Goal: Task Accomplishment & Management: Complete application form

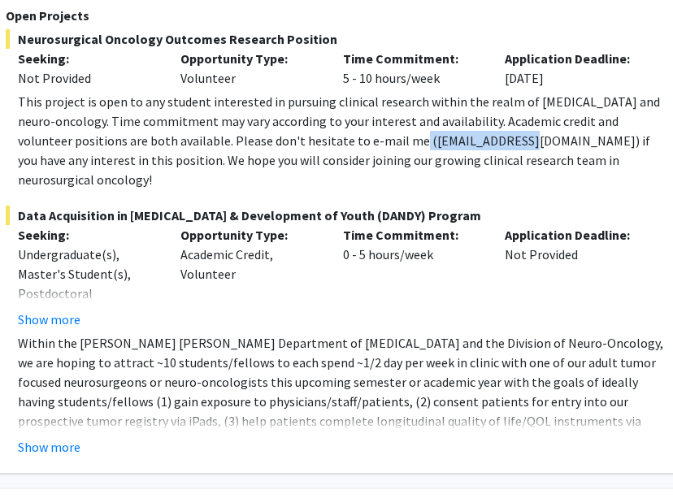
scroll to position [618, 273]
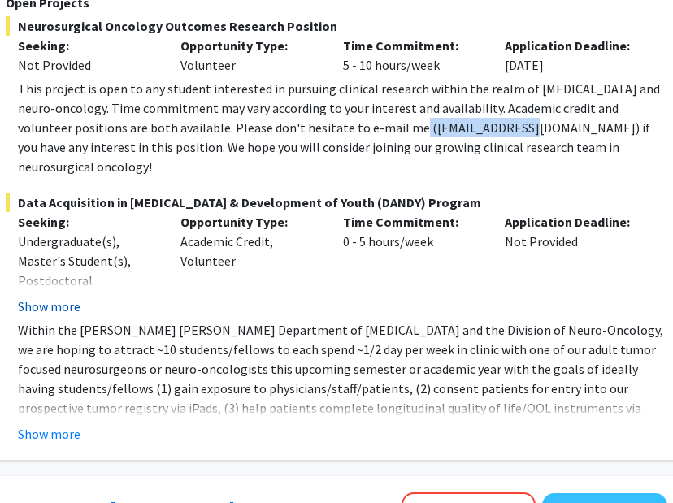
click at [38, 297] on button "Show more" at bounding box center [49, 307] width 63 height 20
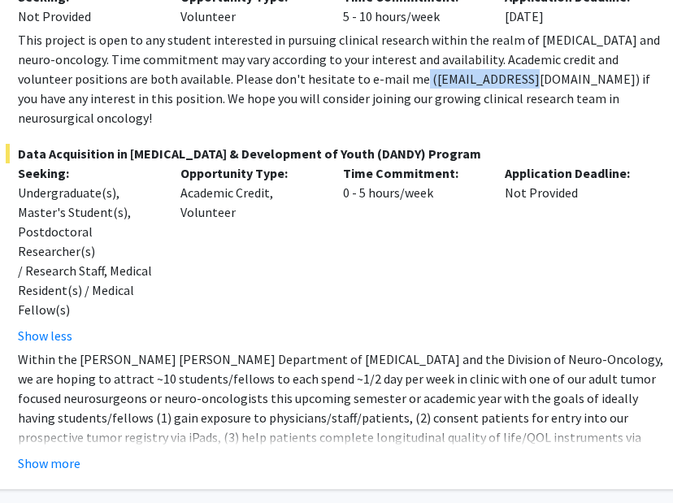
scroll to position [668, 273]
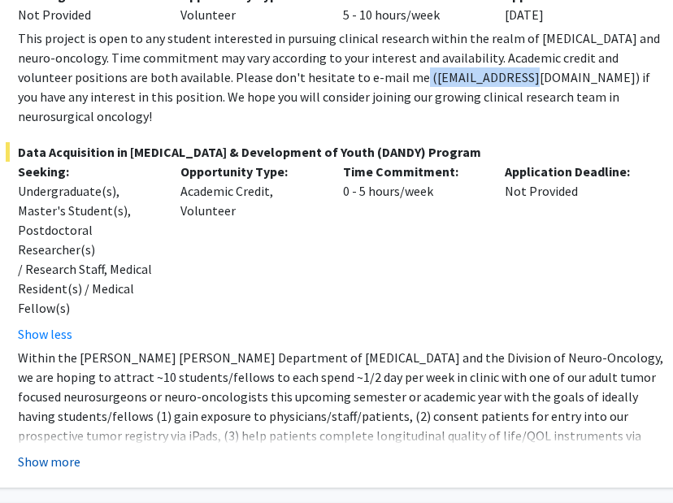
click at [48, 452] on button "Show more" at bounding box center [49, 462] width 63 height 20
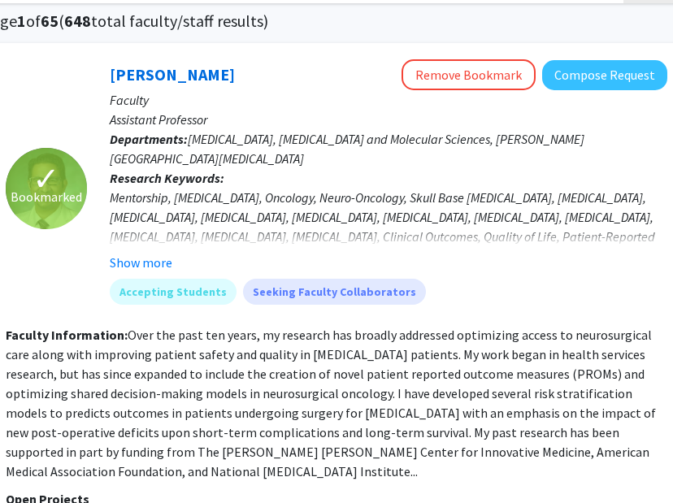
scroll to position [114, 273]
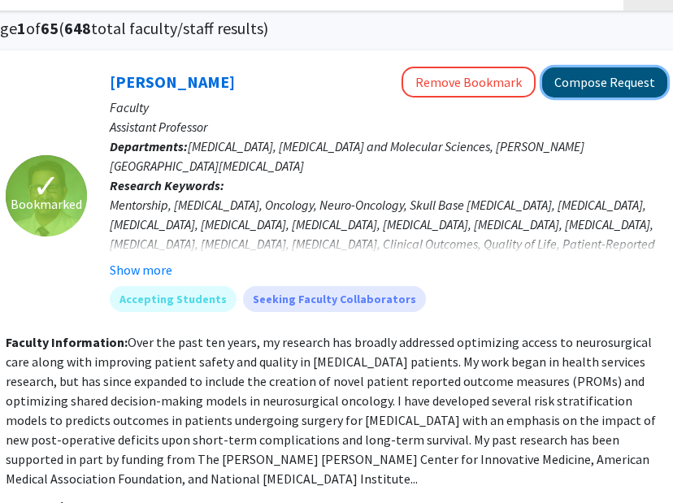
click at [594, 84] on button "Compose Request" at bounding box center [604, 82] width 125 height 30
click at [577, 87] on button "Compose Request" at bounding box center [604, 82] width 125 height 30
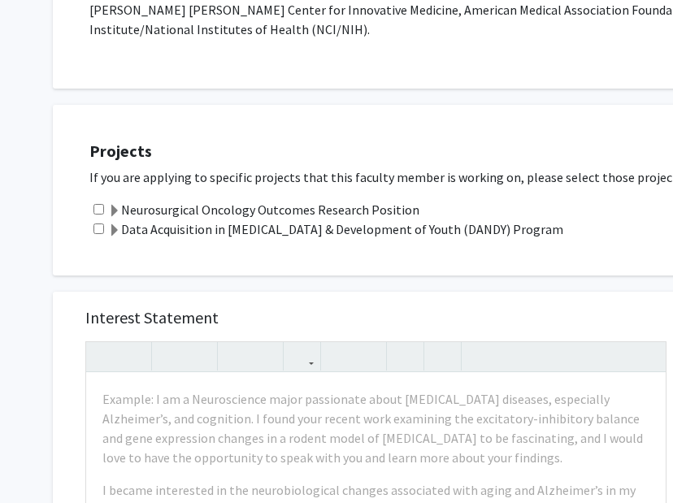
scroll to position [552, 0]
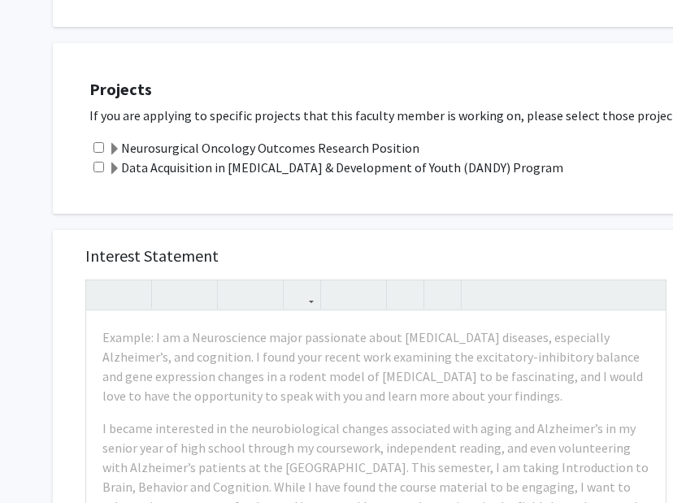
click at [102, 142] on input "checkbox" at bounding box center [99, 147] width 11 height 11
checkbox input "true"
click at [98, 162] on input "checkbox" at bounding box center [99, 167] width 11 height 11
checkbox input "true"
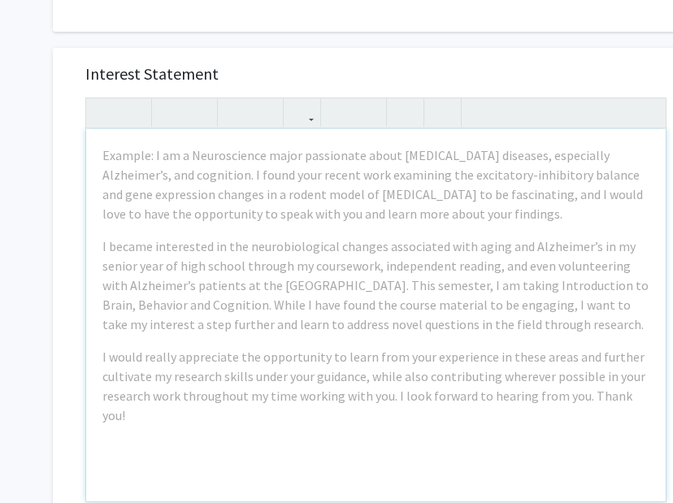
scroll to position [733, 0]
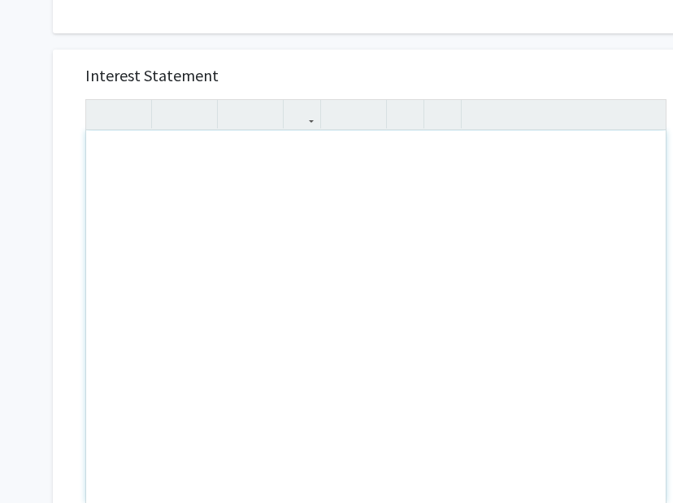
click at [220, 131] on div "Note to users with screen readers: Please press Alt+0 or Option+0 to deactivate…" at bounding box center [376, 317] width 580 height 372
paste div "Note to users with screen readers: Please press Alt+0 or Option+0 to deactivate…"
type textarea "<p>Dear Dr. Mukherjee,</p><br><p>I am Ojasvi Mudda, a rising JHU sophomore majo…"
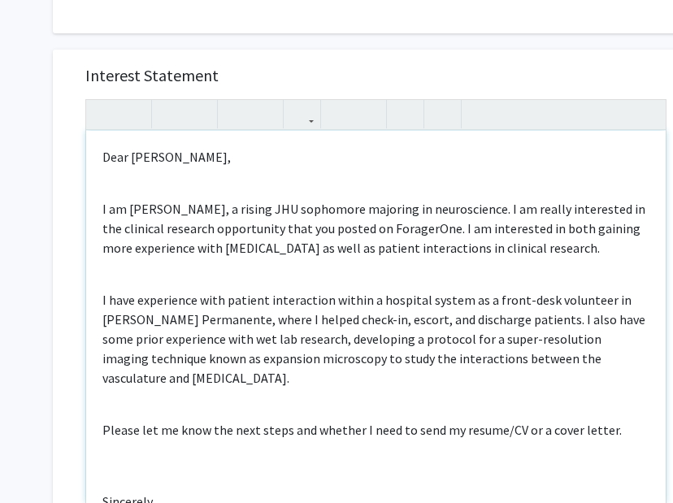
click at [155, 136] on div "Dear Dr. Mukherjee, I am Ojasvi Mudda, a rising JHU sophomore majoring in neuro…" at bounding box center [376, 317] width 580 height 372
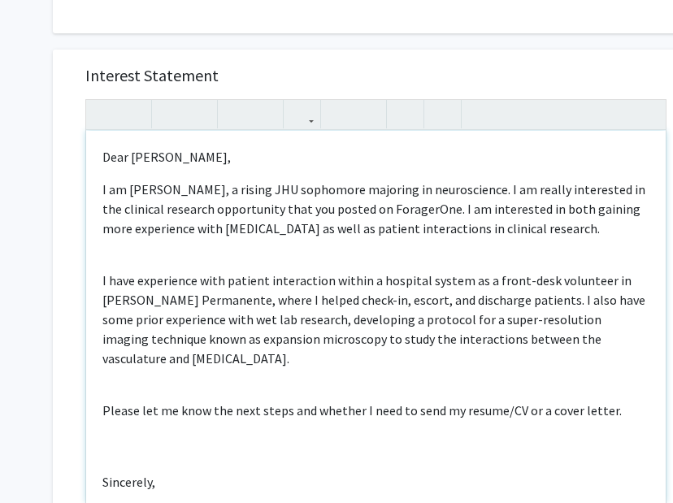
click at [118, 208] on div "Dear Dr. Mukherjee, I am Ojasvi Mudda, a rising JHU sophomore majoring in neuro…" at bounding box center [376, 317] width 580 height 372
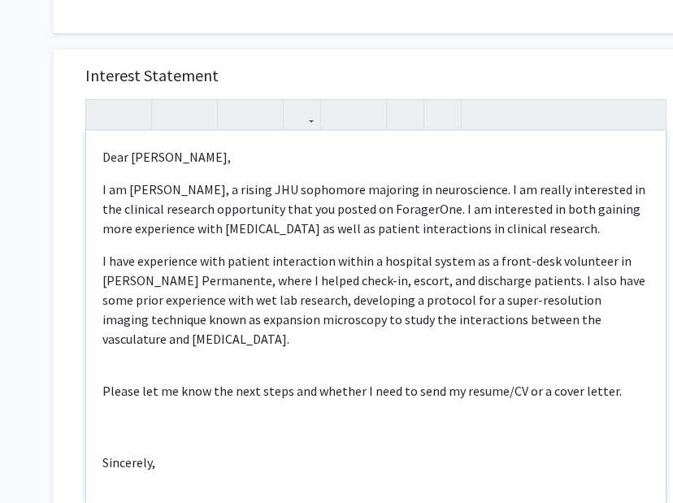
click at [115, 301] on div "Dear Dr. Mukherjee, I am Ojasvi Mudda, a rising JHU sophomore majoring in neuro…" at bounding box center [376, 317] width 580 height 372
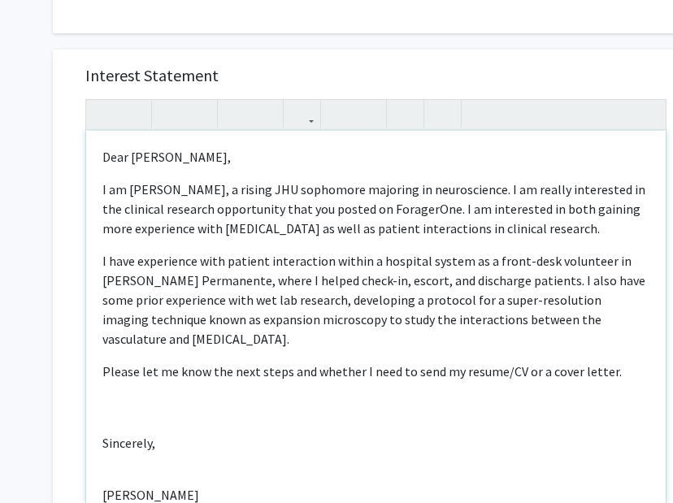
click at [116, 336] on div "Dear Dr. Mukherjee, I am Ojasvi Mudda, a rising JHU sophomore majoring in neuro…" at bounding box center [376, 317] width 580 height 372
click at [116, 385] on div "Dear Dr. Mukherjee, I am Ojasvi Mudda, a rising JHU sophomore majoring in neuro…" at bounding box center [376, 317] width 580 height 372
click at [108, 382] on div "Dear Dr. Mukherjee, I am Ojasvi Mudda, a rising JHU sophomore majoring in neuro…" at bounding box center [376, 317] width 580 height 372
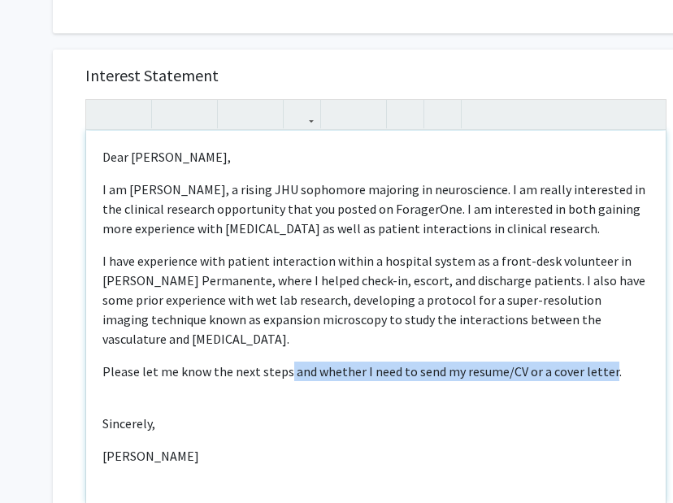
drag, startPoint x: 600, startPoint y: 312, endPoint x: 283, endPoint y: 320, distance: 317.2
click at [283, 362] on p "Please let me know the next steps and whether I need to send my resume/CV or a …" at bounding box center [375, 372] width 547 height 20
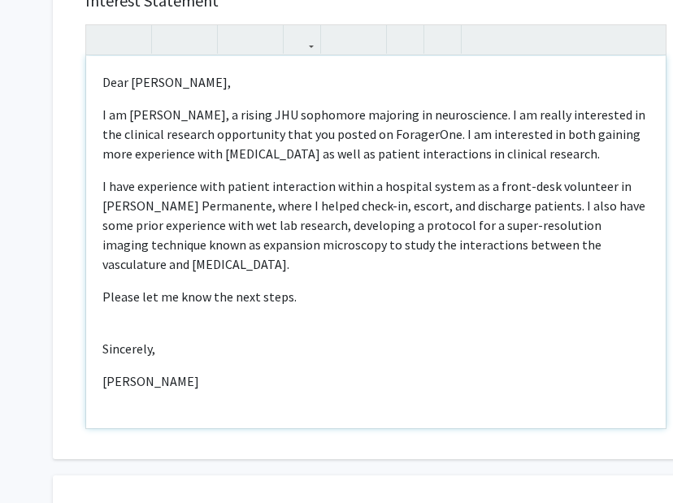
scroll to position [807, 1]
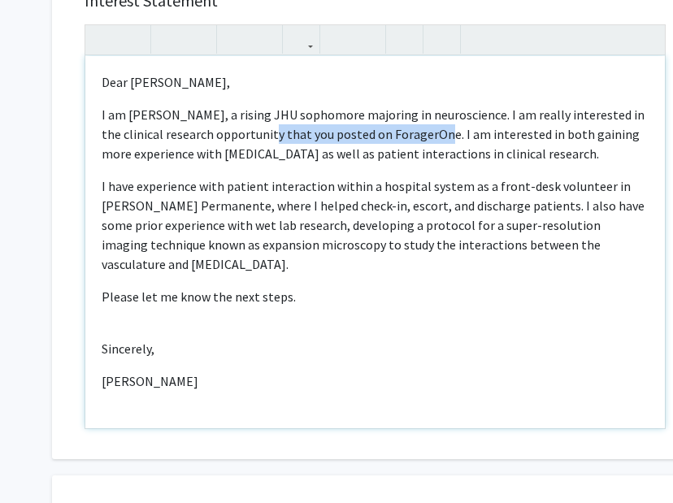
drag, startPoint x: 427, startPoint y: 98, endPoint x: 258, endPoint y: 97, distance: 169.1
click at [258, 105] on p "I am Ojasvi Mudda, a rising JHU sophomore majoring in neuroscience. I am really…" at bounding box center [375, 134] width 547 height 59
type textarea "<p>Dear Dr. Mukherjee,</p><p>I am Ojasvi Mudda, a rising JHU sophomore majoring…"
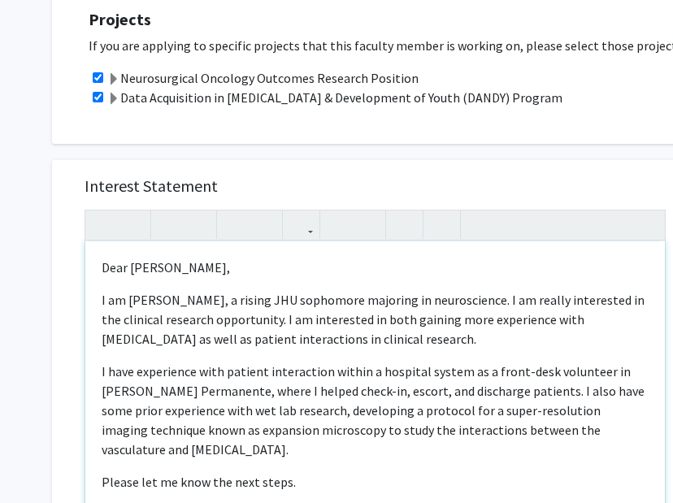
scroll to position [599, 1]
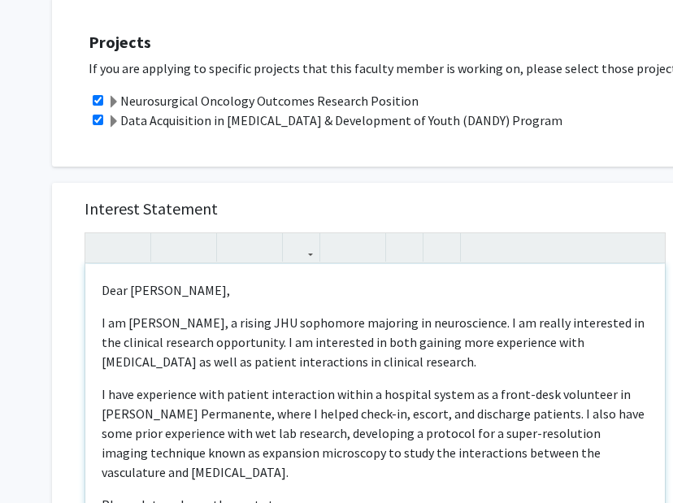
click at [260, 313] on p "I am Ojasvi Mudda, a rising JHU sophomore majoring in neuroscience. I am really…" at bounding box center [375, 342] width 547 height 59
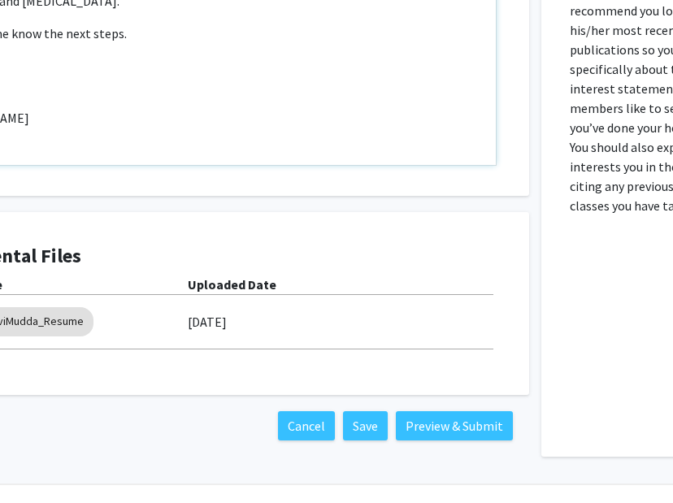
scroll to position [1071, 180]
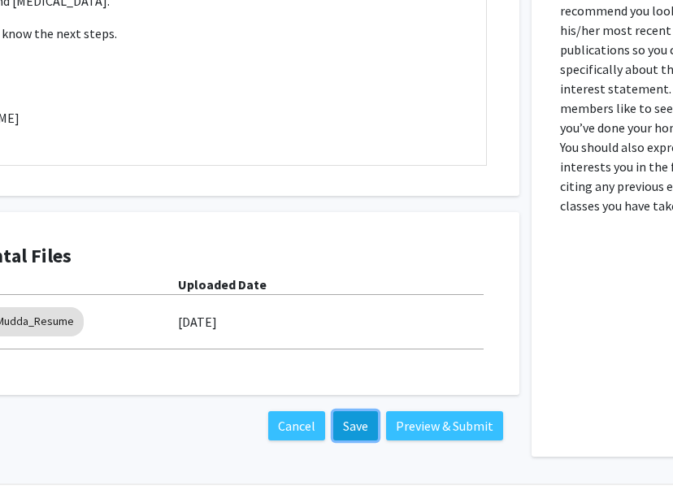
click at [356, 411] on button "Save" at bounding box center [355, 425] width 45 height 29
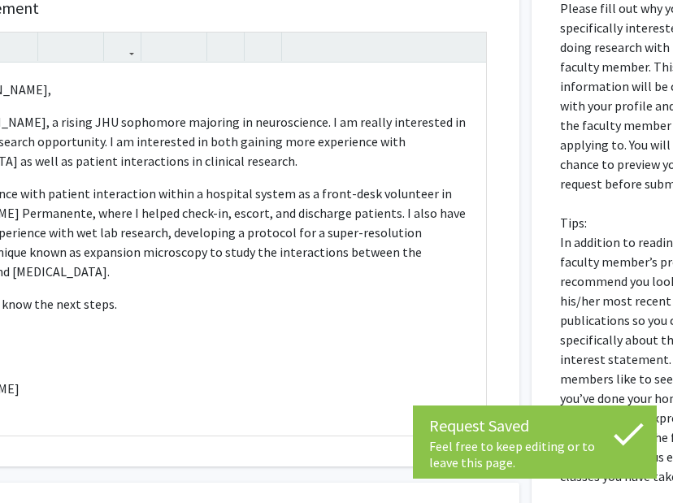
scroll to position [0, 180]
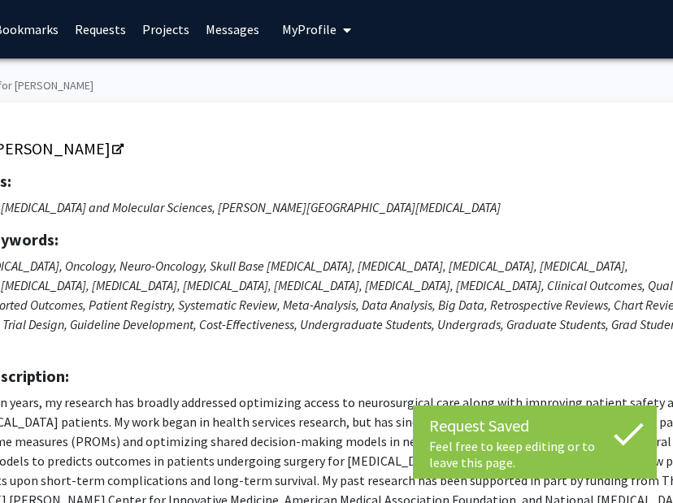
click at [323, 27] on span "My Profile" at bounding box center [309, 29] width 54 height 16
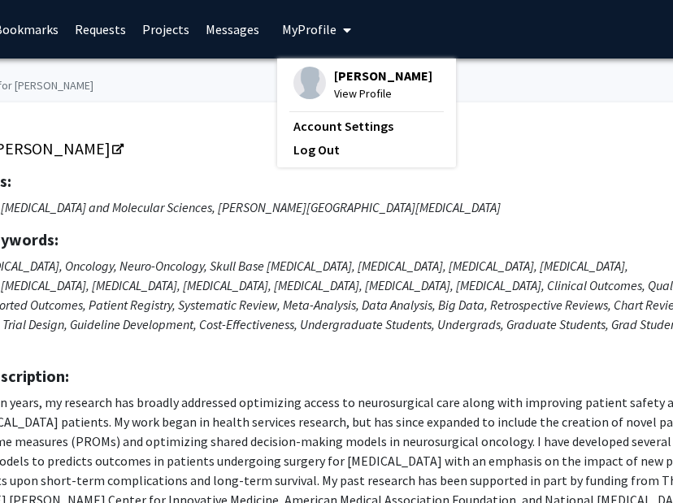
click at [372, 86] on span "View Profile" at bounding box center [383, 94] width 98 height 18
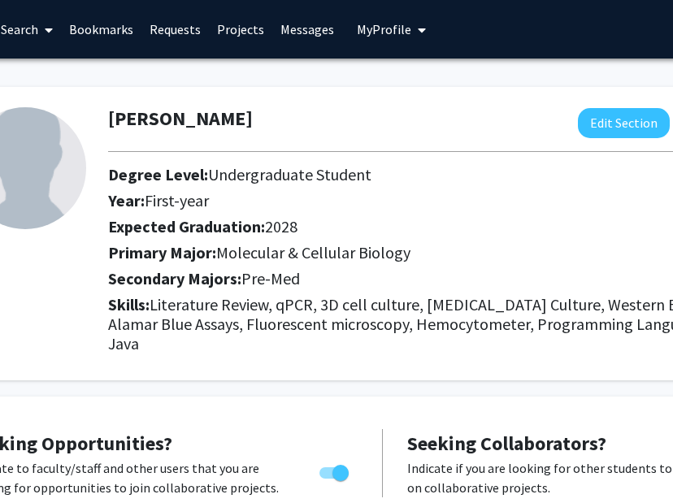
scroll to position [0, 111]
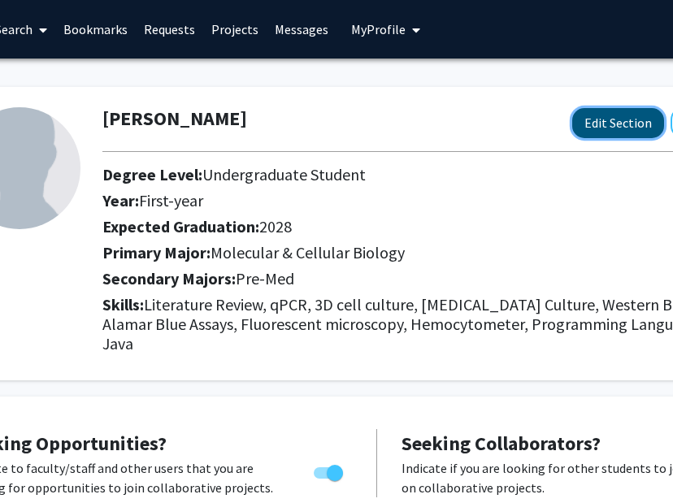
click at [582, 118] on button "Edit Section" at bounding box center [618, 123] width 92 height 30
select select "first-year"
select select "2028"
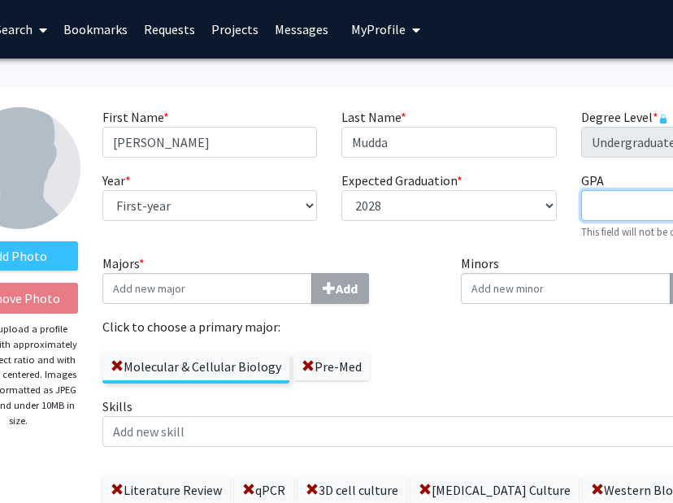
type input "4.0"
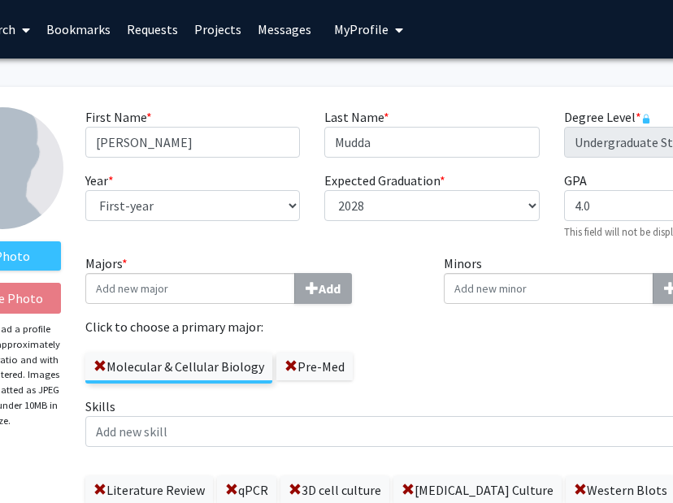
scroll to position [0, 124]
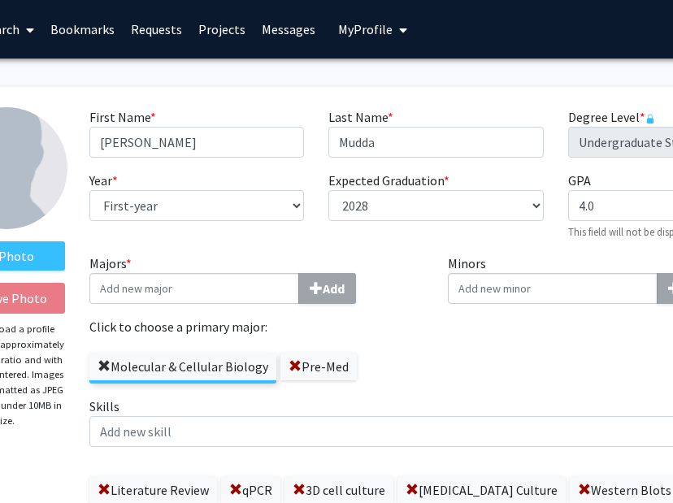
click at [100, 364] on span at bounding box center [104, 366] width 13 height 13
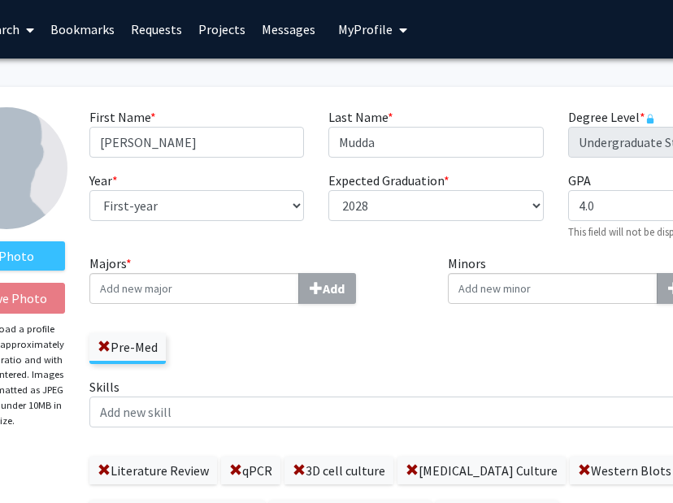
click at [142, 292] on input "Majors * Add" at bounding box center [194, 288] width 210 height 31
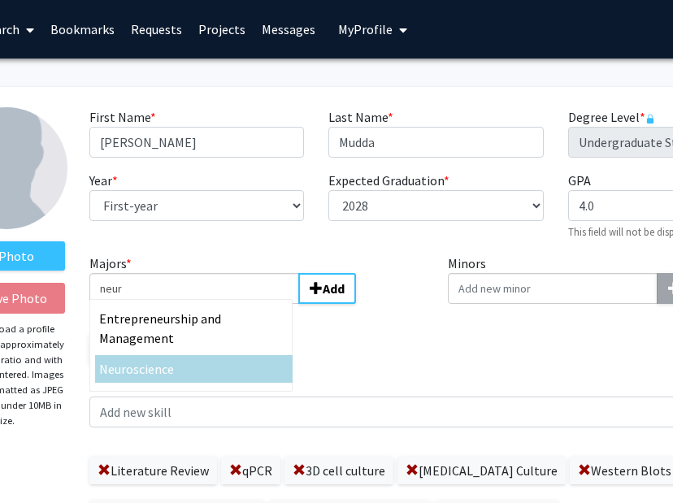
type input "neur"
click at [127, 362] on span "oscience" at bounding box center [150, 369] width 48 height 16
click at [127, 304] on input "neur" at bounding box center [194, 288] width 210 height 31
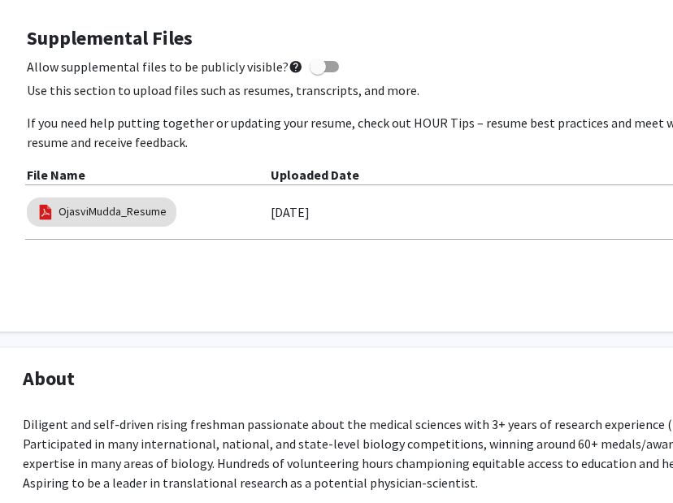
scroll to position [863, 40]
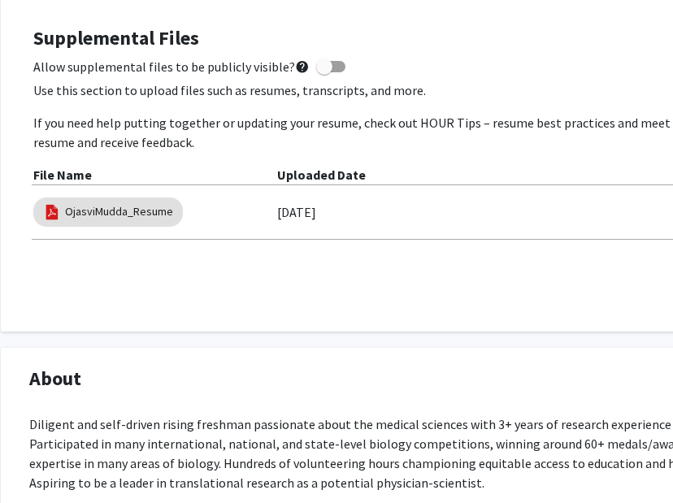
click at [315, 75] on label "Allow supplemental files to be publicly visible? help" at bounding box center [189, 67] width 312 height 20
click at [324, 73] on input "Allow supplemental files to be publicly visible? help" at bounding box center [324, 72] width 1 height 1
checkbox input "true"
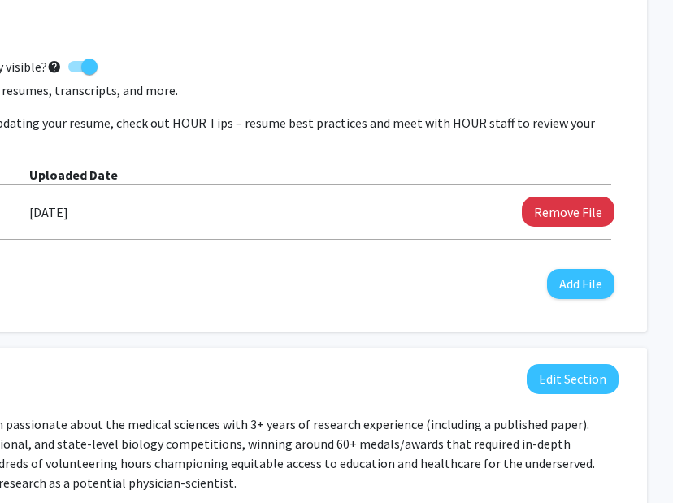
scroll to position [863, 302]
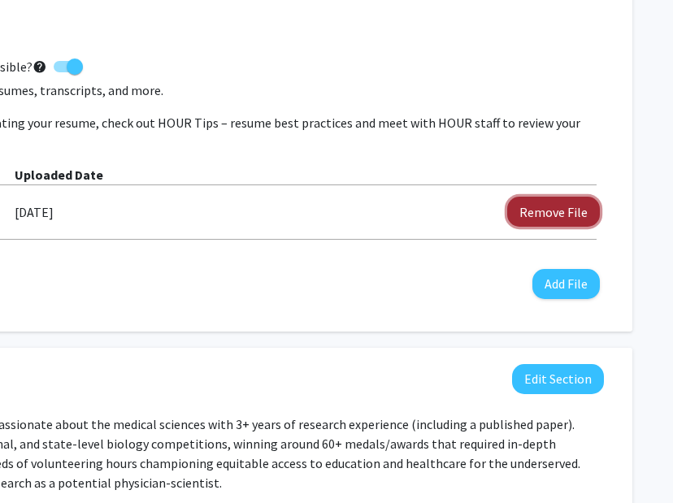
click at [530, 210] on button "Remove File" at bounding box center [553, 212] width 93 height 30
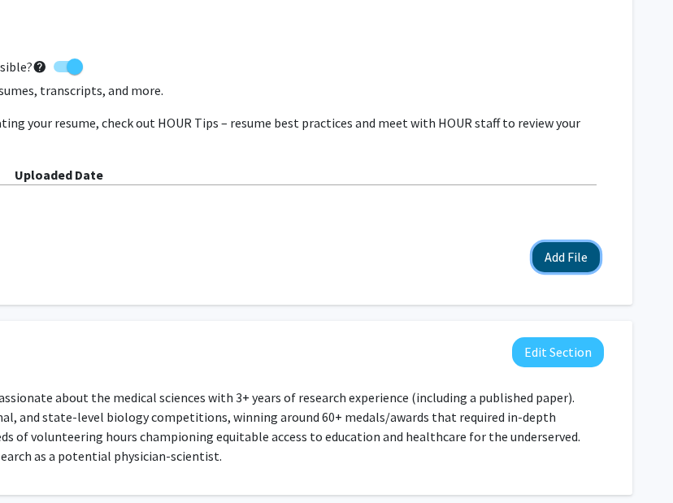
click at [554, 255] on button "Add File" at bounding box center [566, 257] width 67 height 30
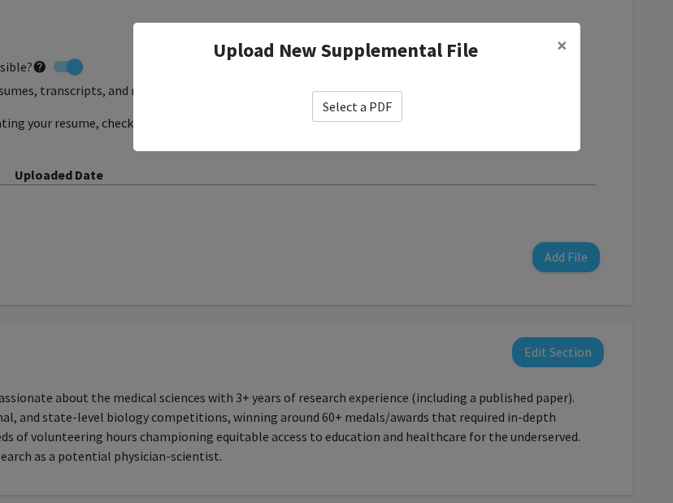
click at [350, 113] on label "Select a PDF" at bounding box center [357, 106] width 90 height 31
click at [0, 0] on input "Select a PDF" at bounding box center [0, 0] width 0 height 0
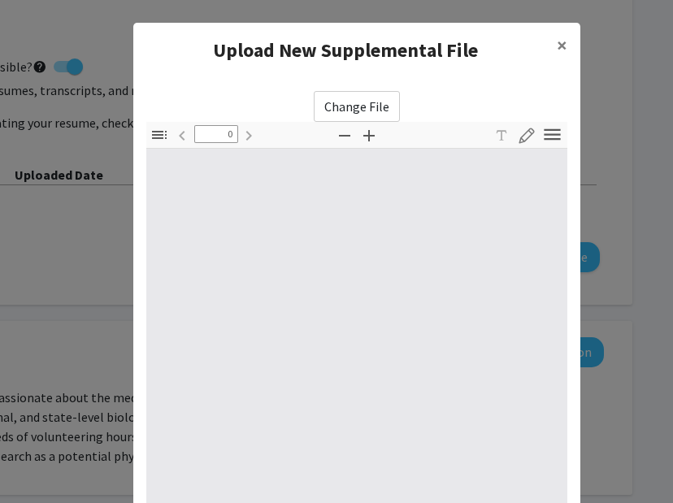
type input "1"
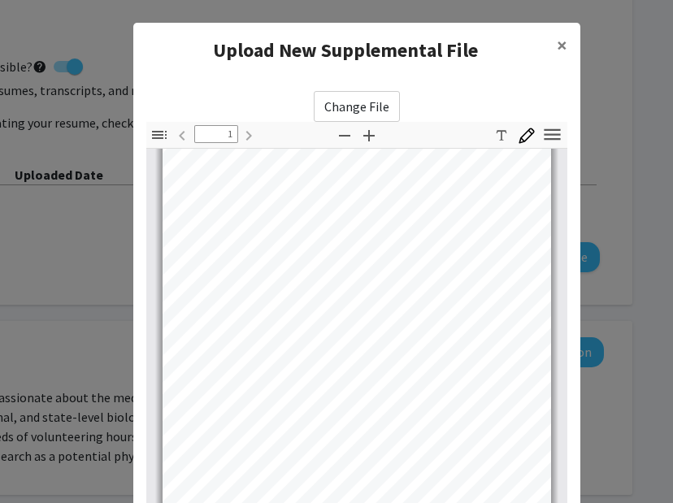
scroll to position [267, 0]
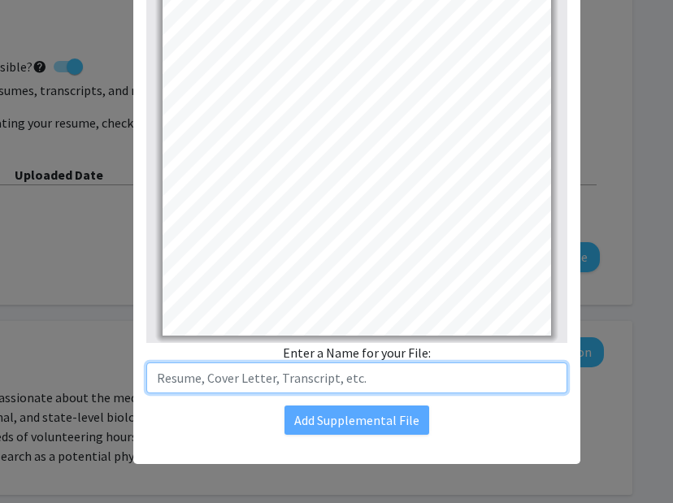
click at [319, 382] on input "text" at bounding box center [356, 378] width 421 height 31
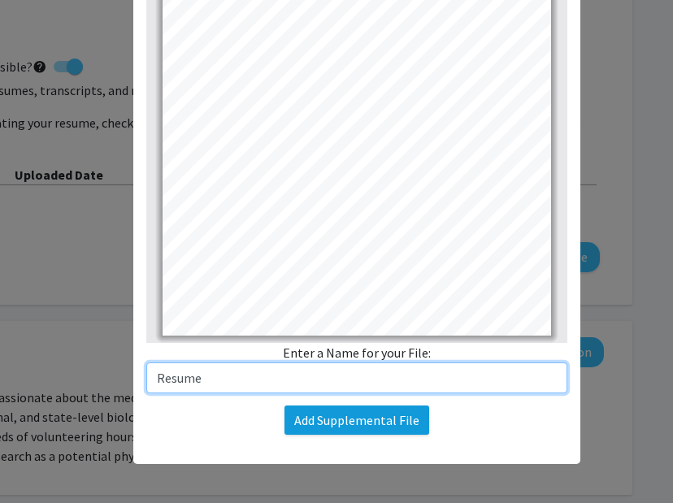
type input "Resume"
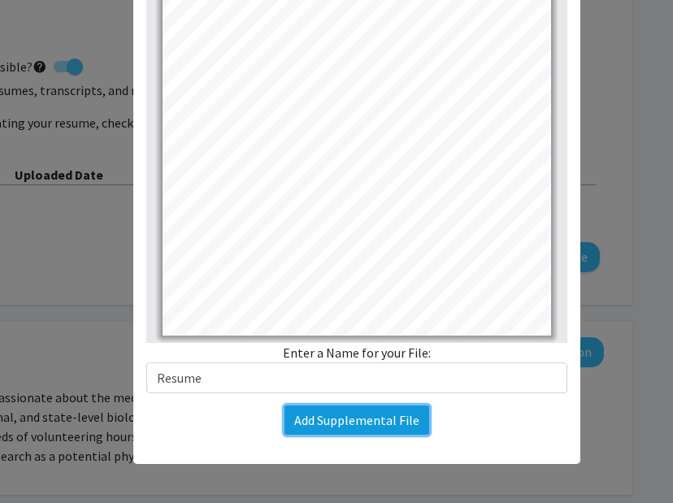
click at [350, 424] on button "Add Supplemental File" at bounding box center [357, 420] width 145 height 29
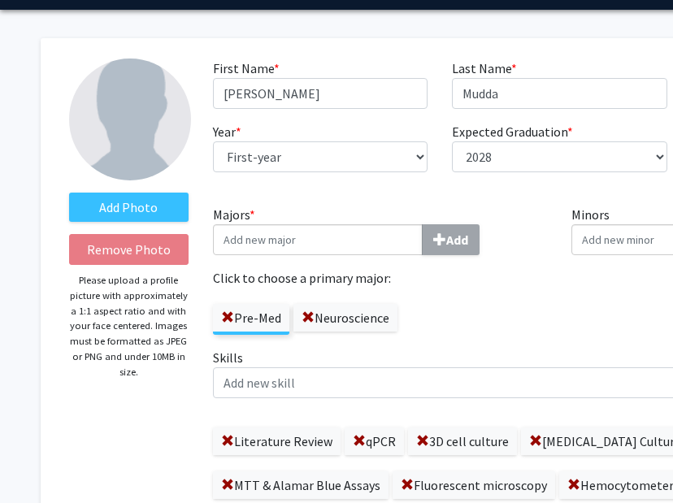
scroll to position [0, 0]
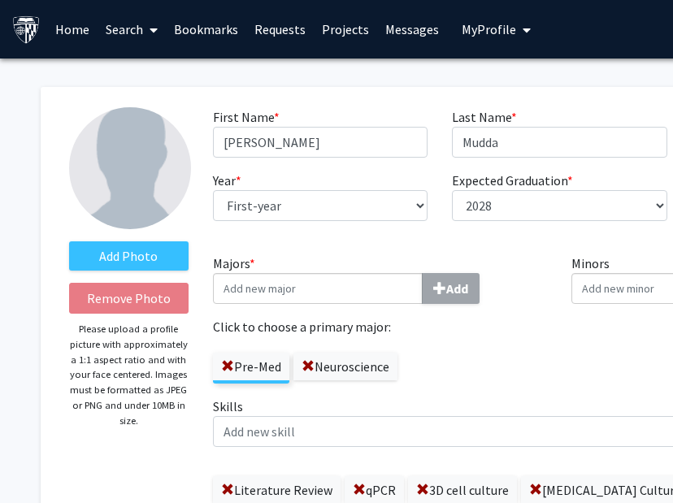
click at [273, 28] on link "Requests" at bounding box center [279, 29] width 67 height 57
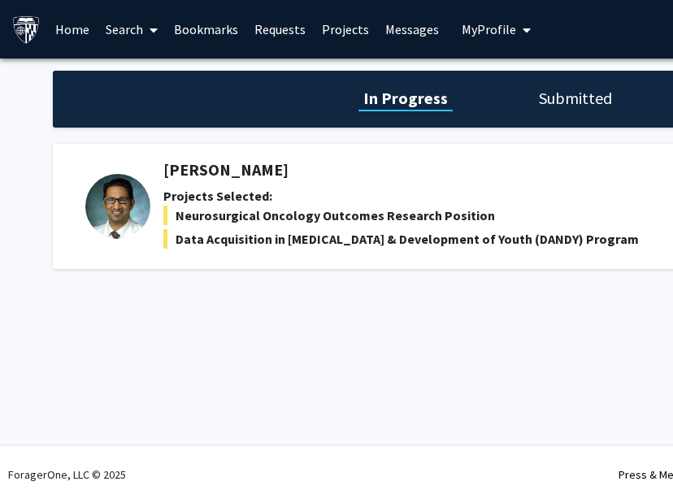
click at [221, 172] on h5 "[PERSON_NAME]" at bounding box center [408, 170] width 490 height 20
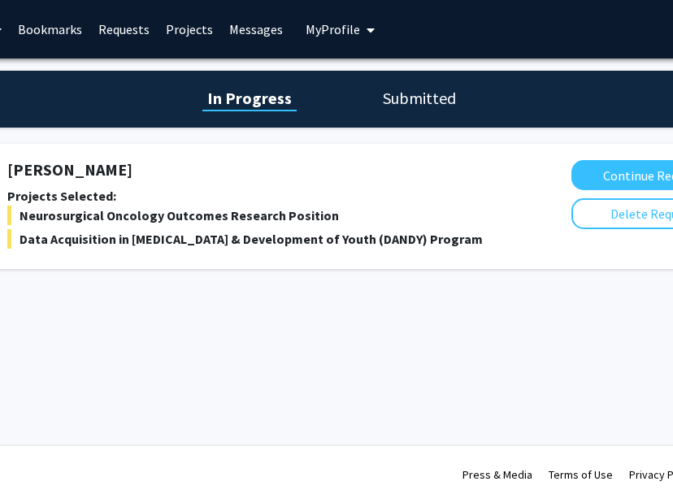
scroll to position [0, 184]
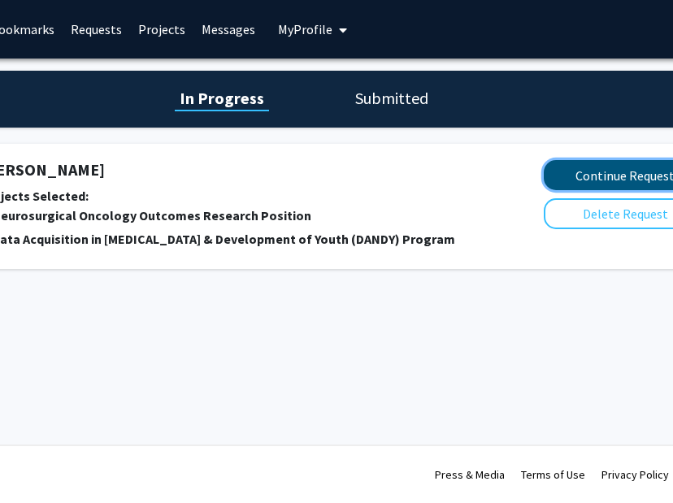
click at [558, 165] on button "Continue Request" at bounding box center [625, 175] width 163 height 30
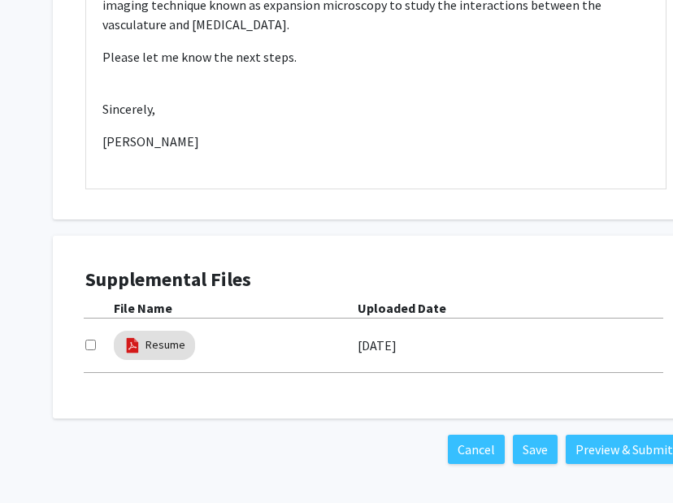
scroll to position [1050, 0]
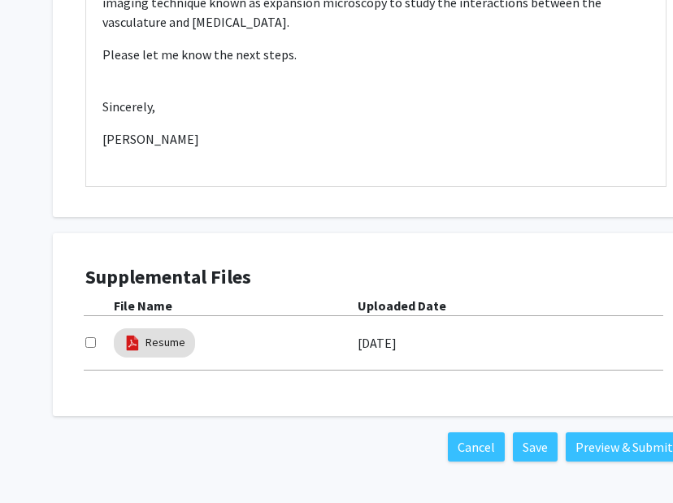
click at [88, 337] on input "checkbox" at bounding box center [90, 342] width 11 height 11
checkbox input "true"
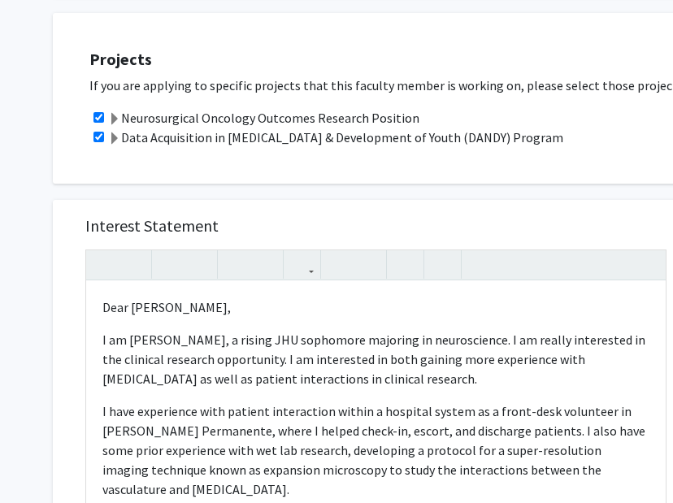
scroll to position [584, 0]
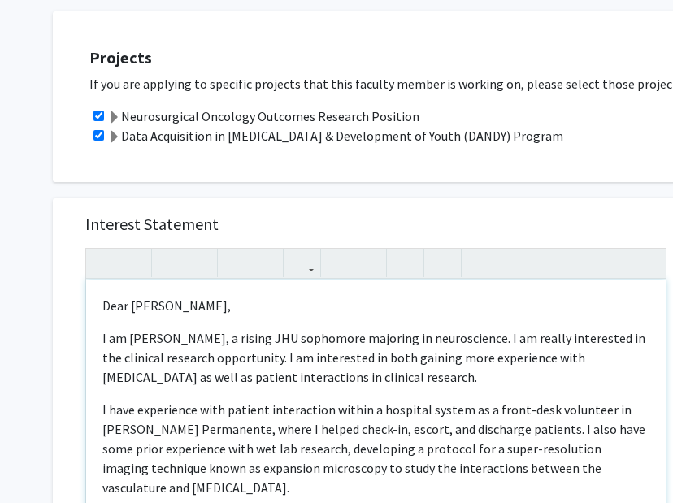
click at [255, 329] on p "I am Ojasvi Mudda, a rising JHU sophomore majoring in neuroscience. I am really…" at bounding box center [375, 358] width 547 height 59
click at [110, 131] on span at bounding box center [114, 137] width 13 height 13
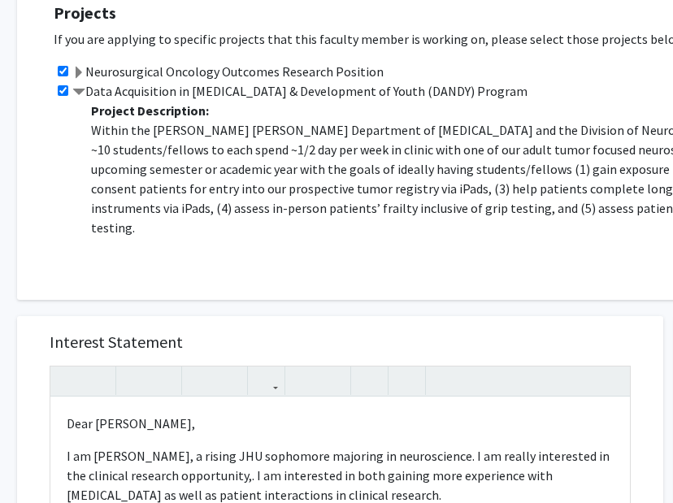
scroll to position [623, 36]
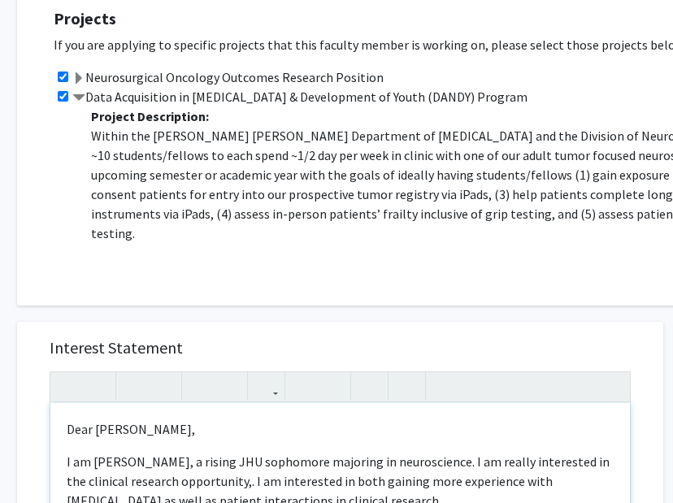
click at [225, 452] on p "I am Ojasvi Mudda, a rising JHU sophomore majoring in neuroscience. I am really…" at bounding box center [340, 481] width 547 height 59
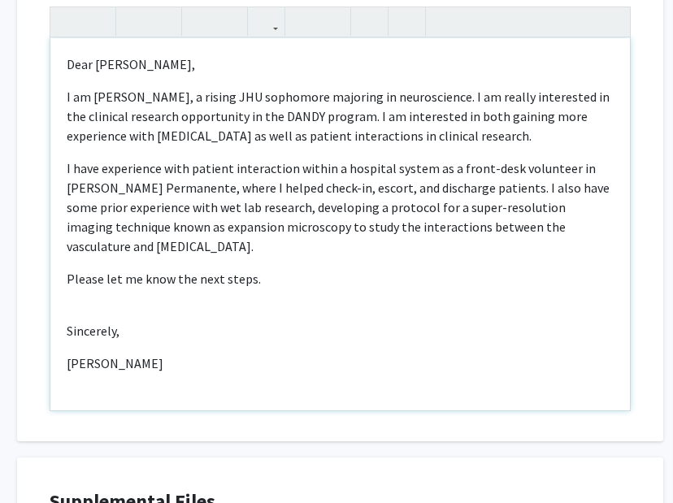
scroll to position [1081, 36]
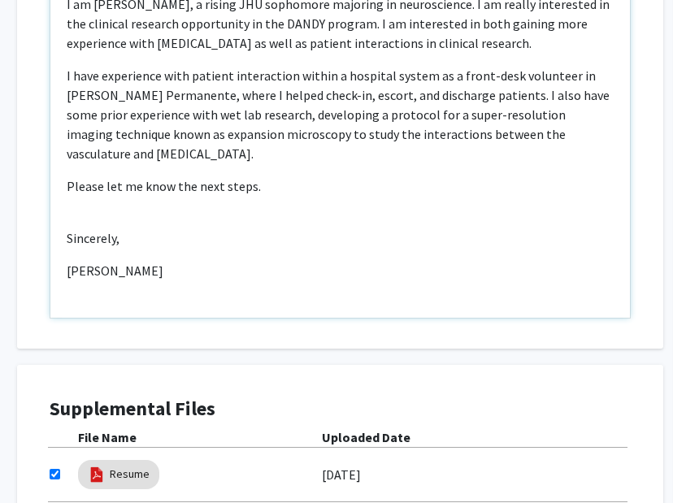
click at [123, 163] on div "Dear Dr. Mukherjee, I am Ojasvi Mudda, a rising JHU sophomore majoring in neuro…" at bounding box center [340, 132] width 580 height 372
type textarea "<p>Dear Dr. Mukherjee,</p><p>I am Ojasvi Mudda, a rising JHU sophomore majoring…"
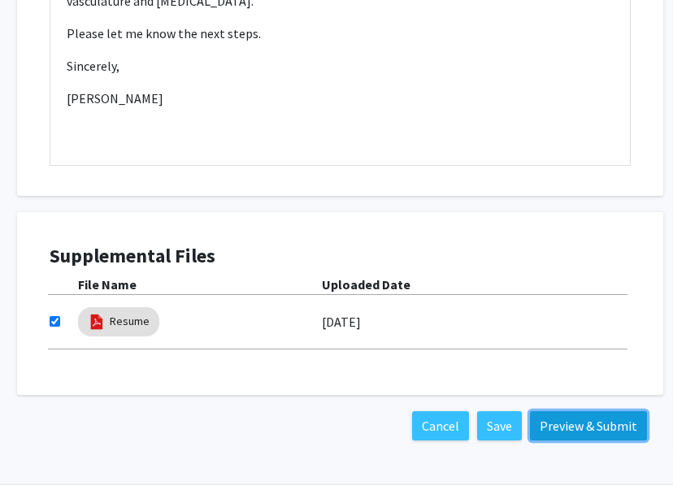
click at [581, 411] on button "Preview & Submit" at bounding box center [588, 425] width 117 height 29
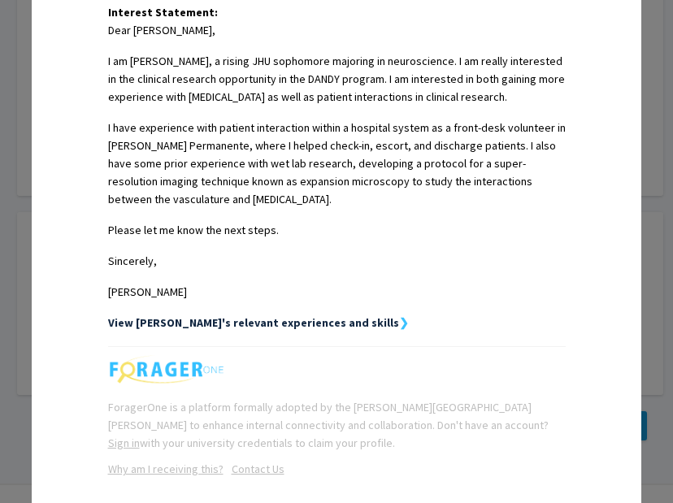
scroll to position [518, 0]
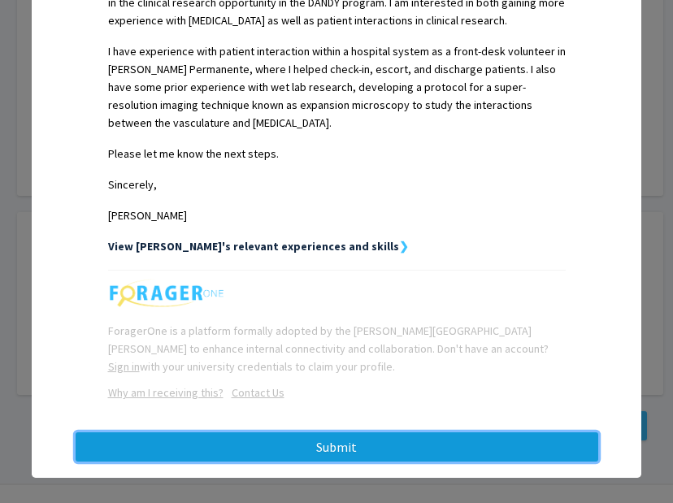
click at [416, 433] on button "Submit" at bounding box center [337, 447] width 523 height 29
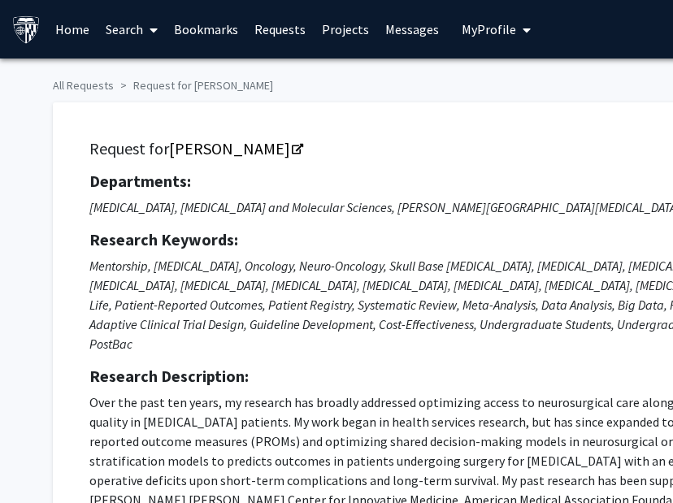
click at [201, 30] on link "Bookmarks" at bounding box center [206, 29] width 81 height 57
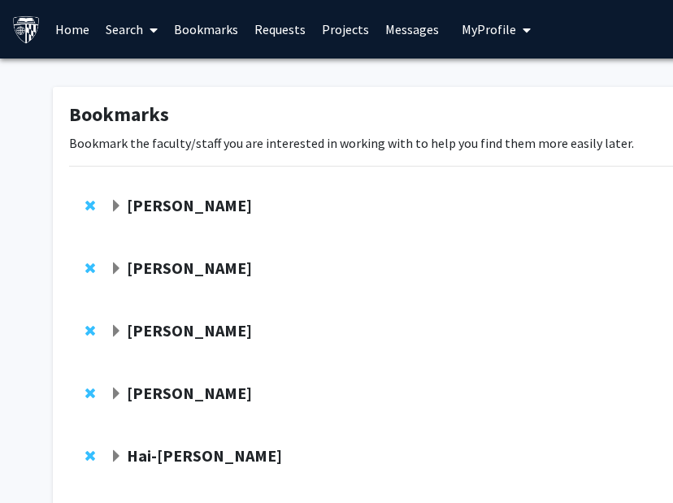
click at [87, 199] on span "Remove Ishan Barman from bookmarks" at bounding box center [90, 205] width 10 height 13
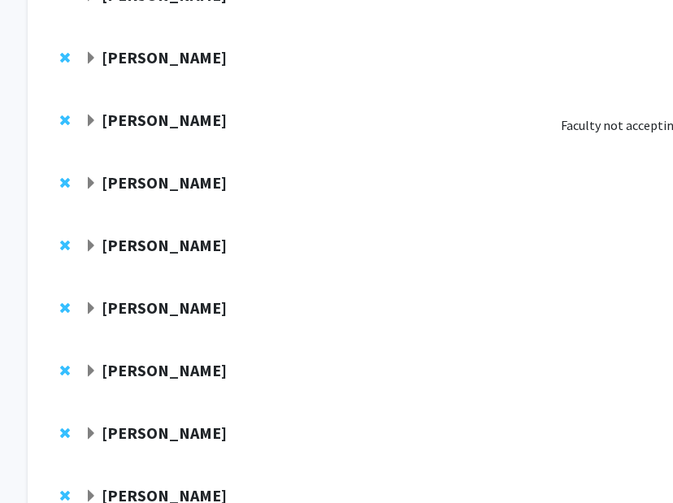
scroll to position [973, 15]
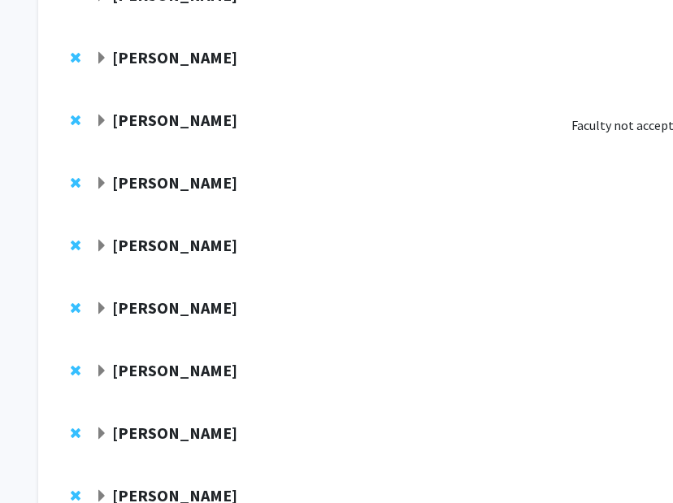
click at [78, 114] on span "Remove Sri Sarma from bookmarks" at bounding box center [76, 120] width 10 height 13
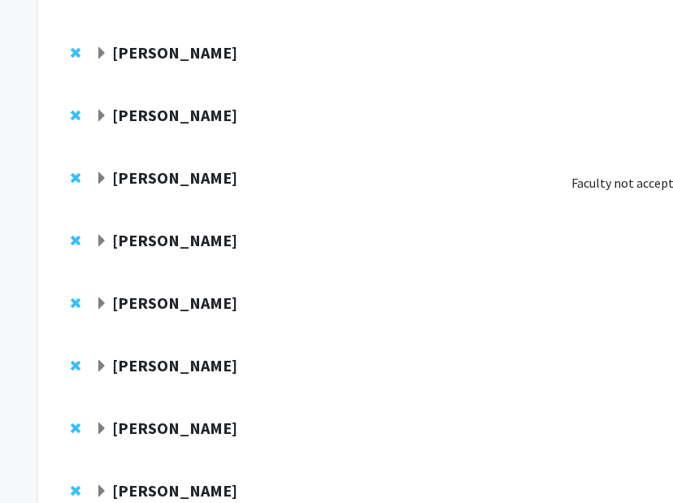
scroll to position [1519, 15]
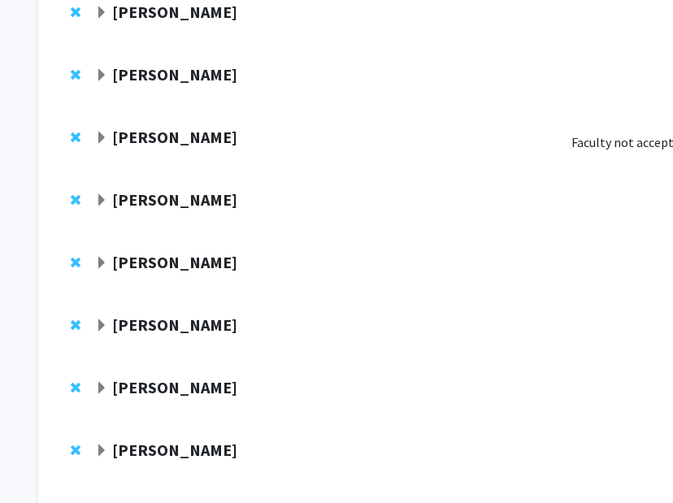
click at [75, 131] on span "Remove Kelly Mills from bookmarks" at bounding box center [76, 137] width 10 height 13
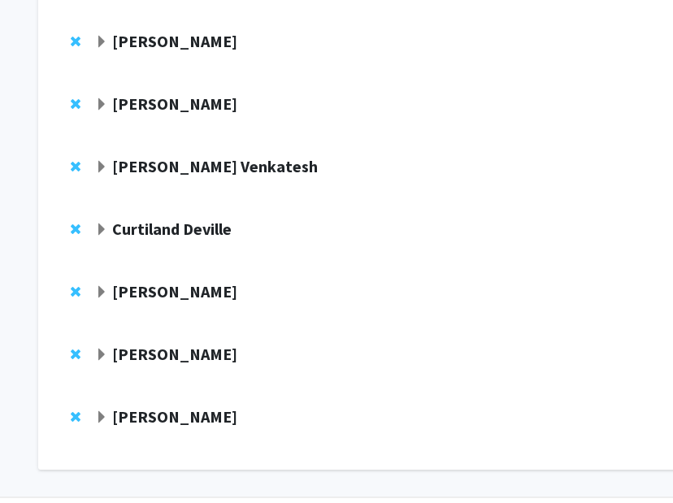
scroll to position [1969, 15]
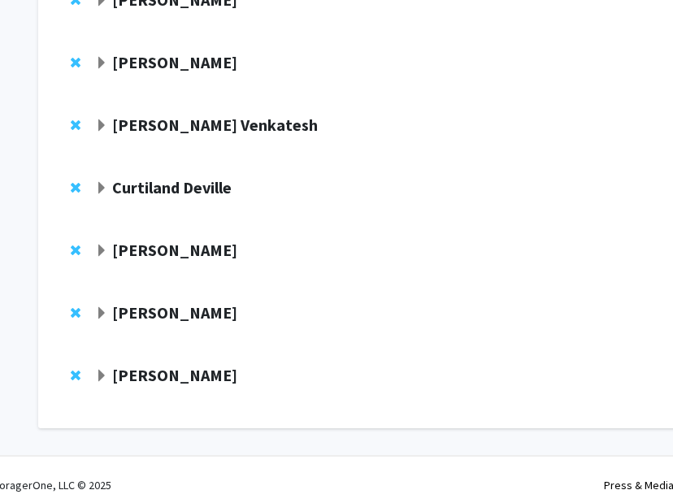
click at [100, 370] on span "Expand Joann Bodurtha Bookmark" at bounding box center [101, 376] width 13 height 13
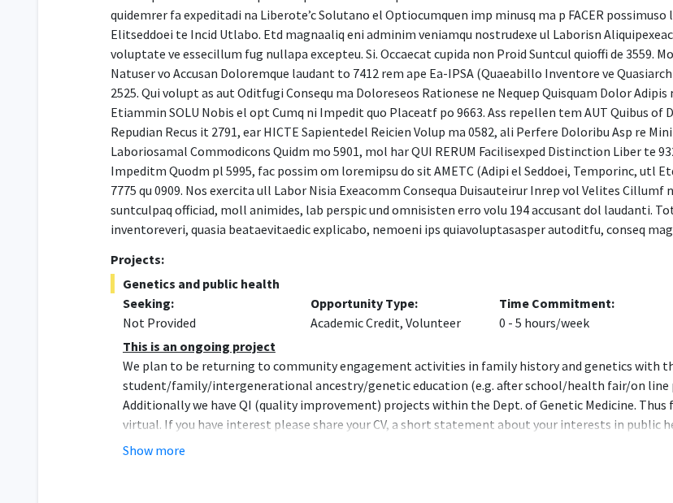
scroll to position [2513, 15]
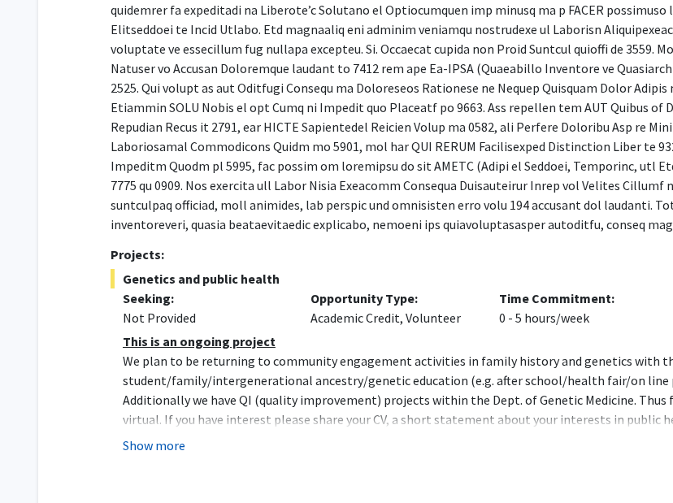
click at [146, 436] on button "Show more" at bounding box center [154, 446] width 63 height 20
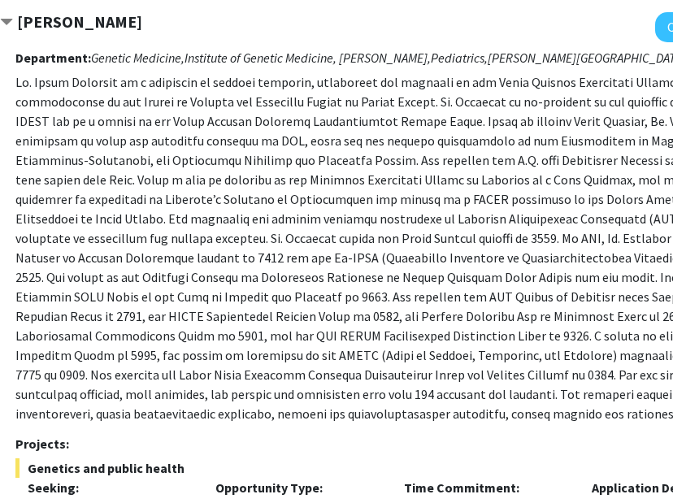
scroll to position [2254, 110]
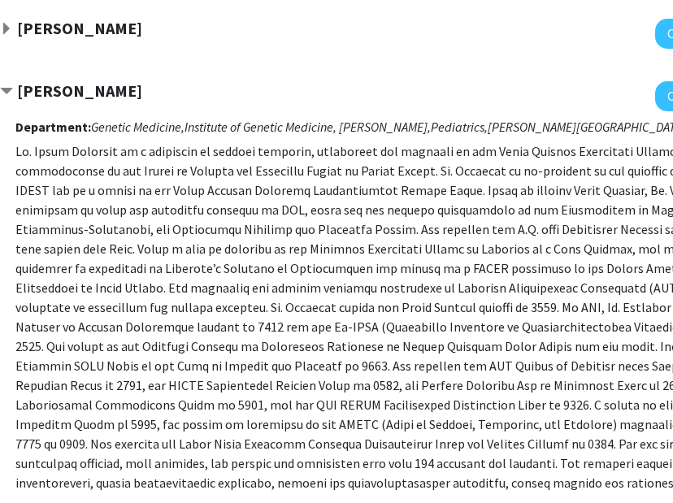
click at [111, 81] on strong "[PERSON_NAME]" at bounding box center [79, 91] width 125 height 20
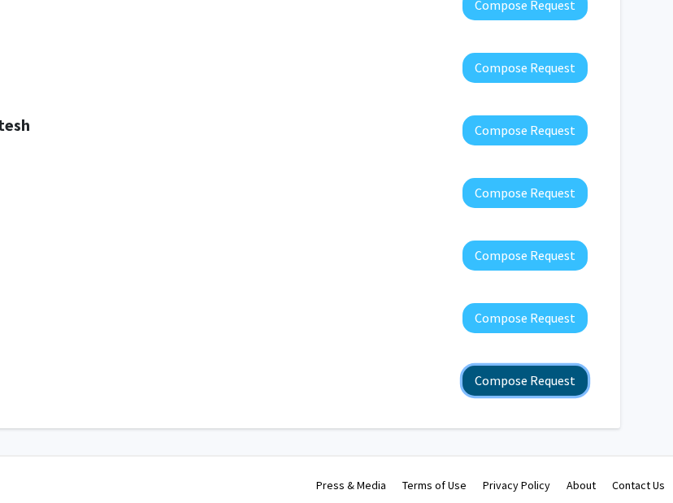
click at [476, 376] on button "Compose Request" at bounding box center [525, 381] width 125 height 30
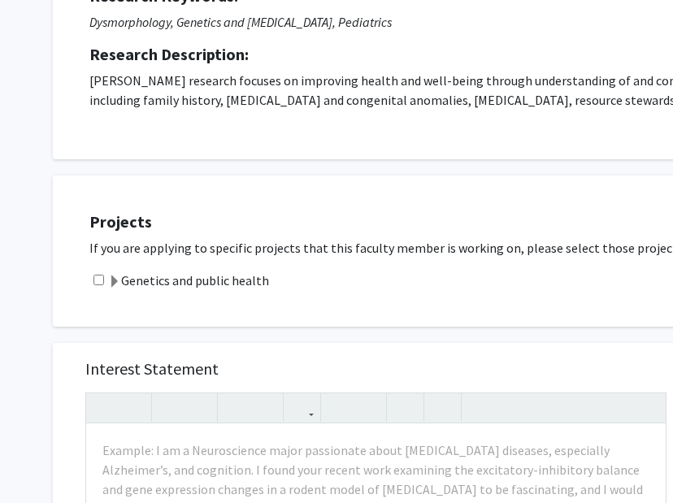
scroll to position [249, 0]
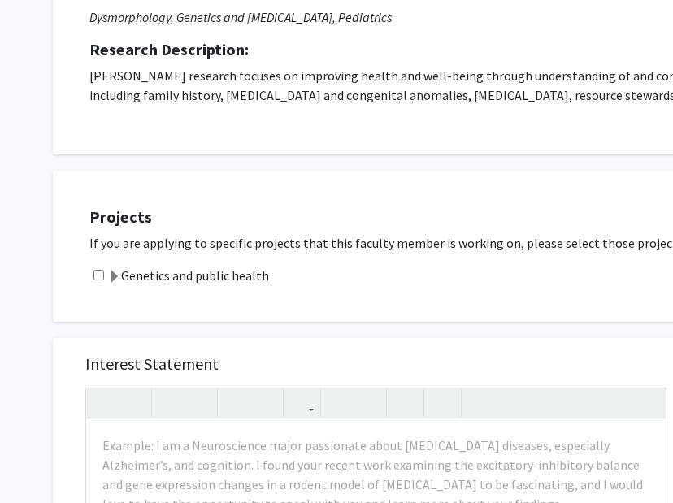
click at [119, 277] on span at bounding box center [114, 277] width 13 height 13
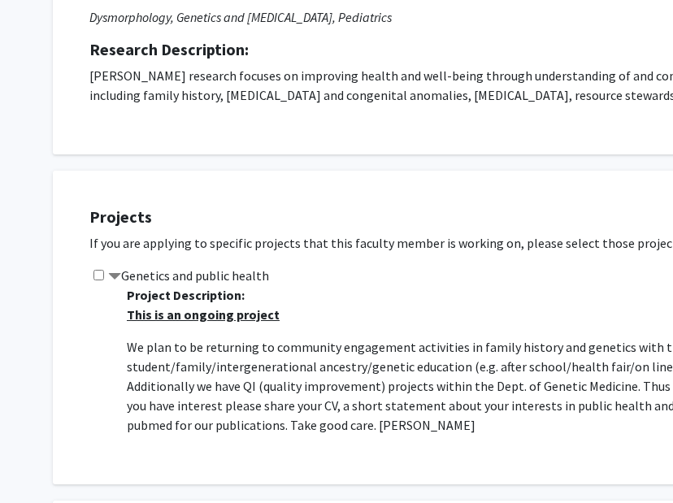
click at [92, 274] on div "Genetics and public health Project Description: This is an ongoing project We p…" at bounding box center [503, 357] width 829 height 182
click at [94, 275] on input "checkbox" at bounding box center [99, 275] width 11 height 11
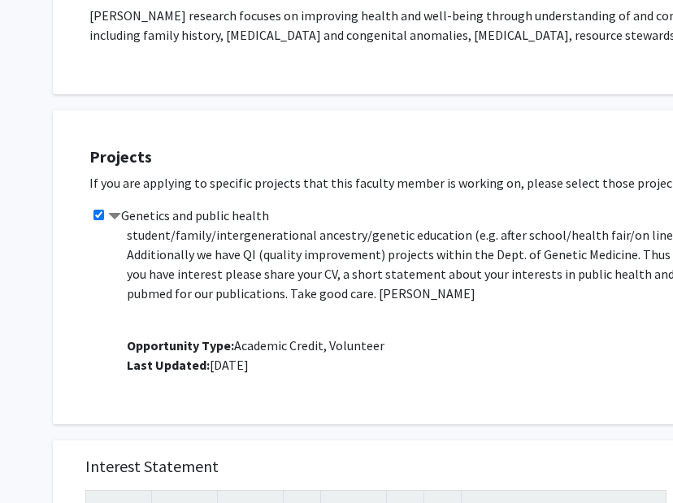
scroll to position [356, 0]
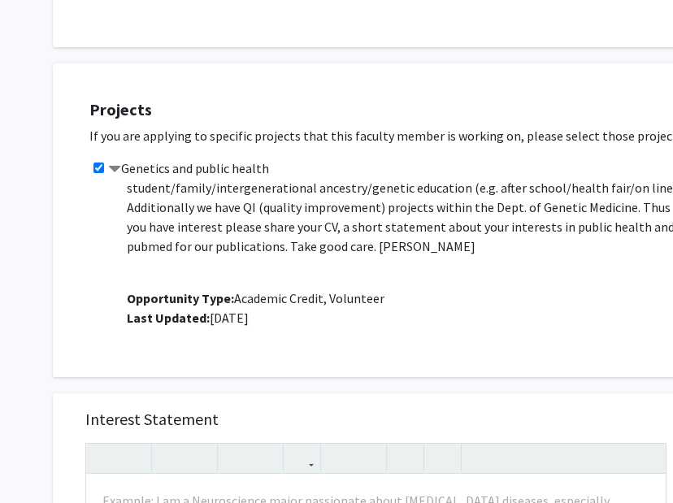
click at [101, 164] on input "checkbox" at bounding box center [99, 168] width 11 height 11
checkbox input "false"
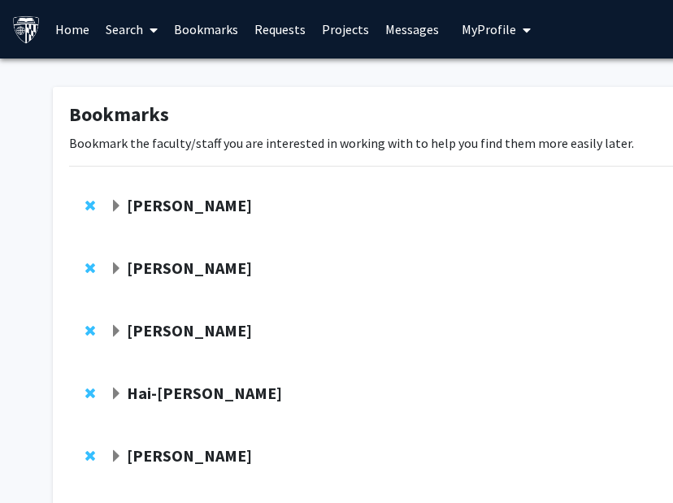
click at [113, 206] on span "Expand Robert Stevens Bookmark" at bounding box center [116, 206] width 13 height 13
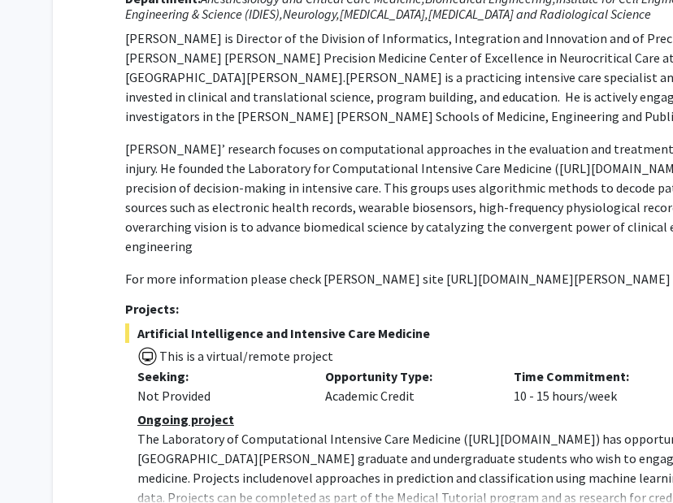
scroll to position [368, 0]
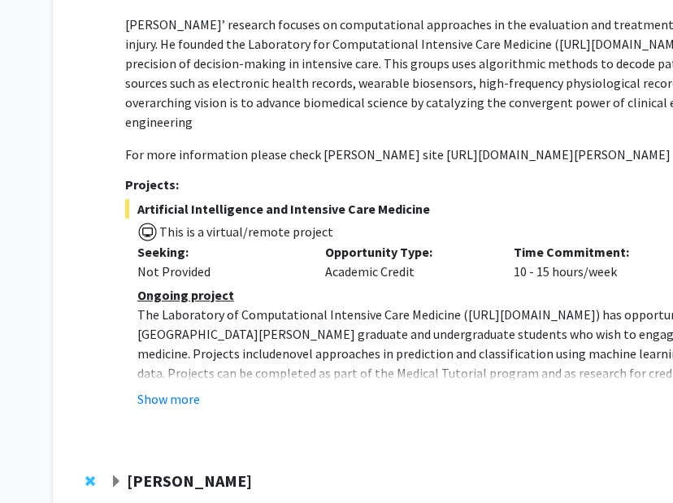
click at [160, 361] on span "novel approaches in prediction and classification using machine learning applie…" at bounding box center [508, 364] width 742 height 36
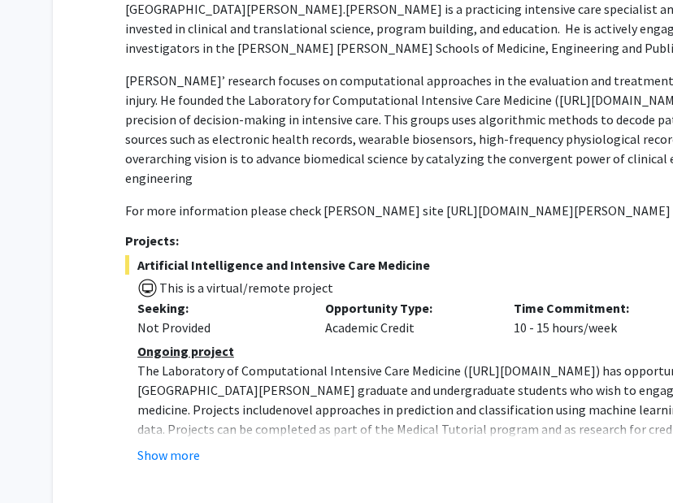
scroll to position [0, 0]
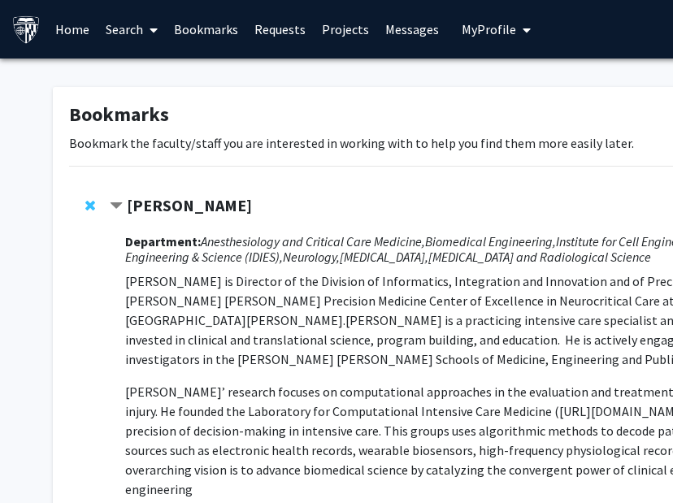
click at [122, 211] on span "Contract Robert Stevens Bookmark" at bounding box center [116, 206] width 13 height 13
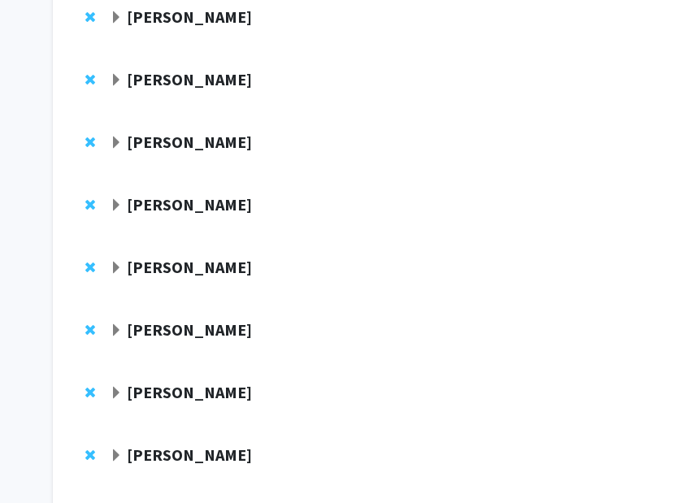
scroll to position [1185, 0]
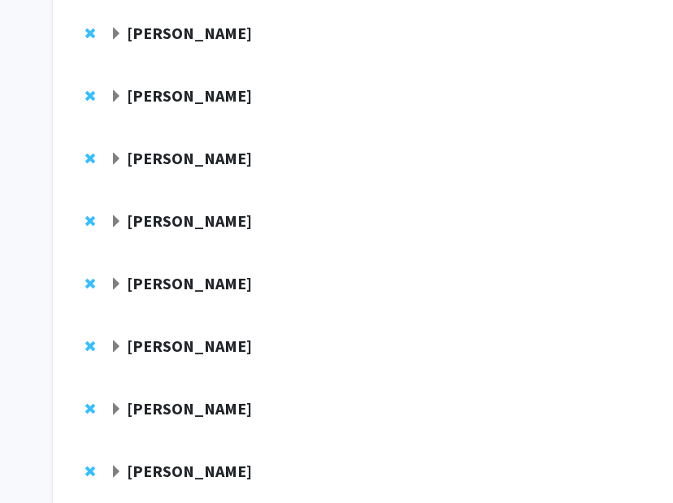
click at [115, 341] on span "Expand Sanjay Jain Bookmark" at bounding box center [116, 347] width 13 height 13
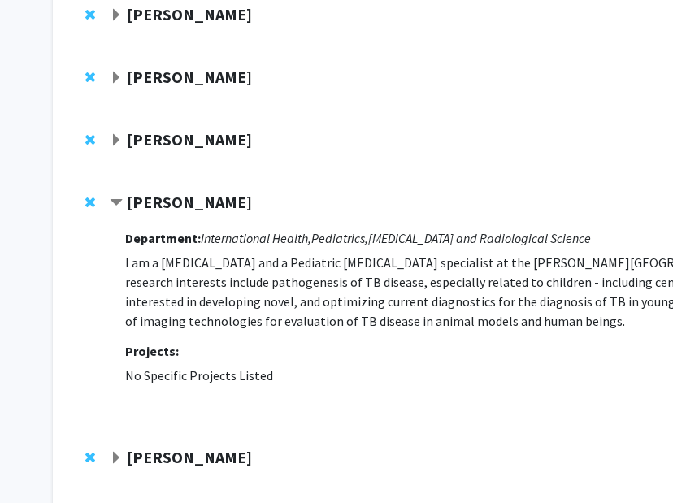
scroll to position [1330, 0]
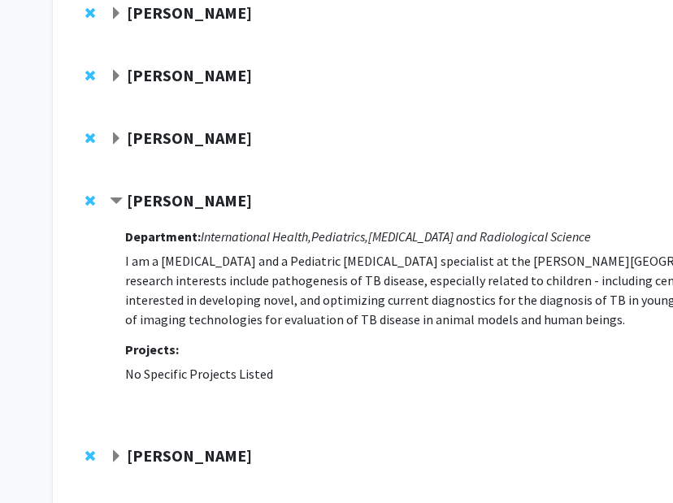
click at [114, 195] on span "Contract Sanjay Jain Bookmark" at bounding box center [116, 201] width 13 height 13
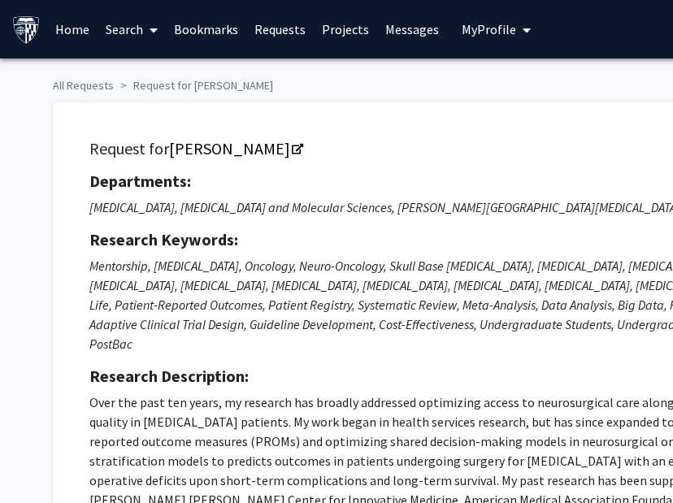
click at [355, 31] on link "Projects" at bounding box center [345, 29] width 63 height 57
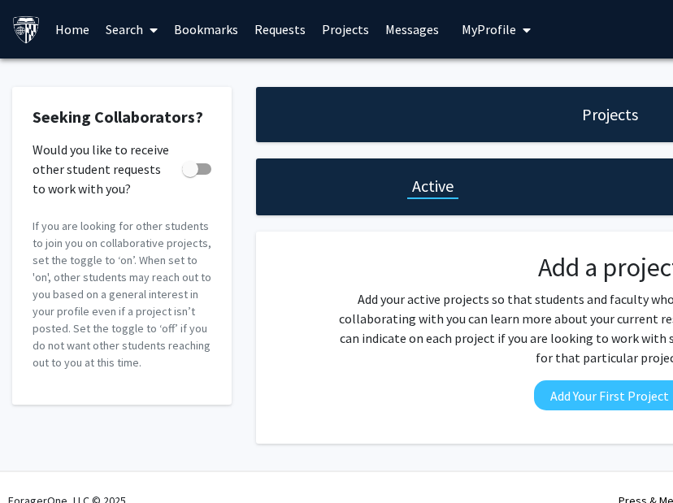
click at [119, 27] on link "Search" at bounding box center [132, 29] width 68 height 57
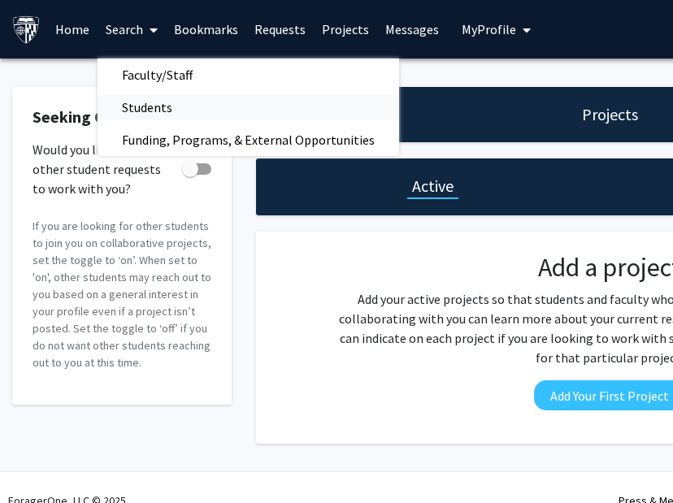
click at [147, 108] on span "Students" at bounding box center [147, 107] width 99 height 33
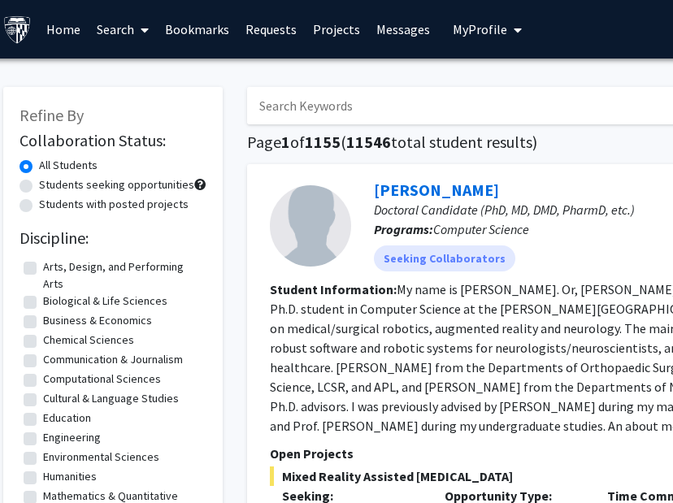
scroll to position [0, 13]
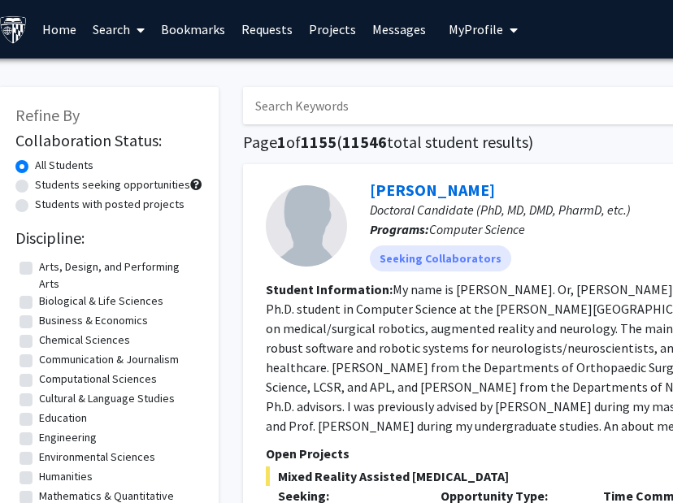
click at [35, 207] on label "Students with posted projects" at bounding box center [110, 204] width 150 height 17
click at [35, 207] on input "Students with posted projects" at bounding box center [40, 201] width 11 height 11
radio input "true"
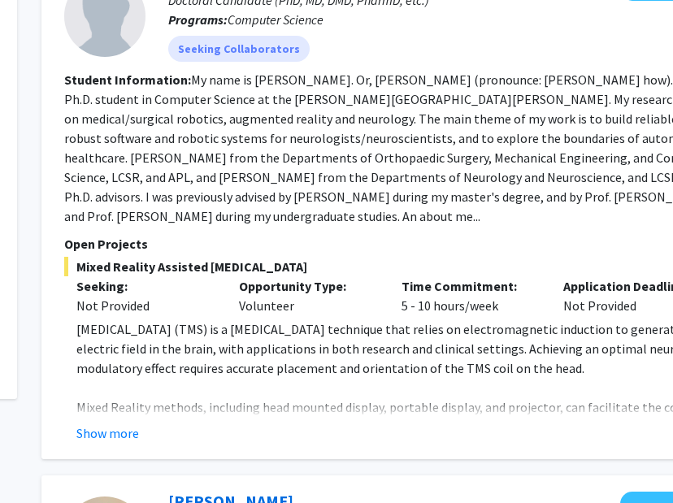
scroll to position [210, 220]
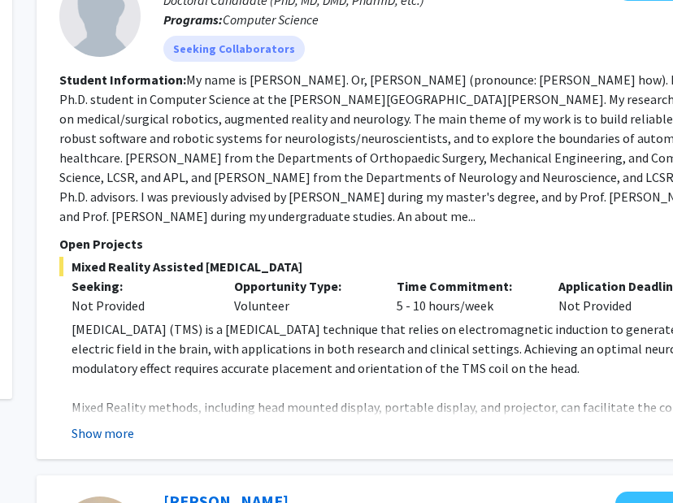
click at [120, 433] on button "Show more" at bounding box center [103, 434] width 63 height 20
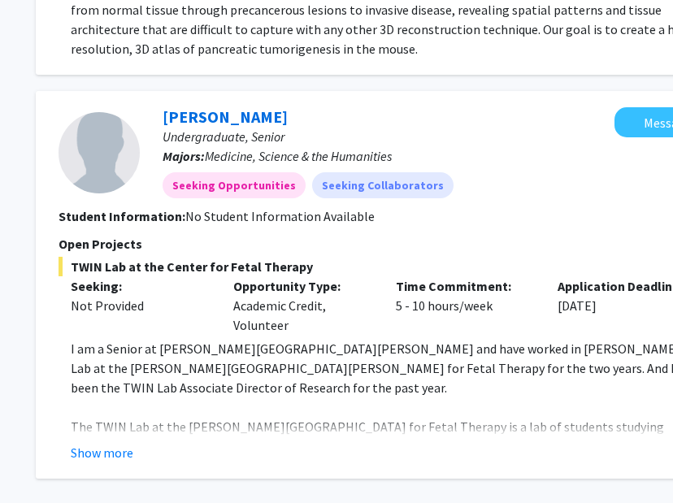
scroll to position [4146, 220]
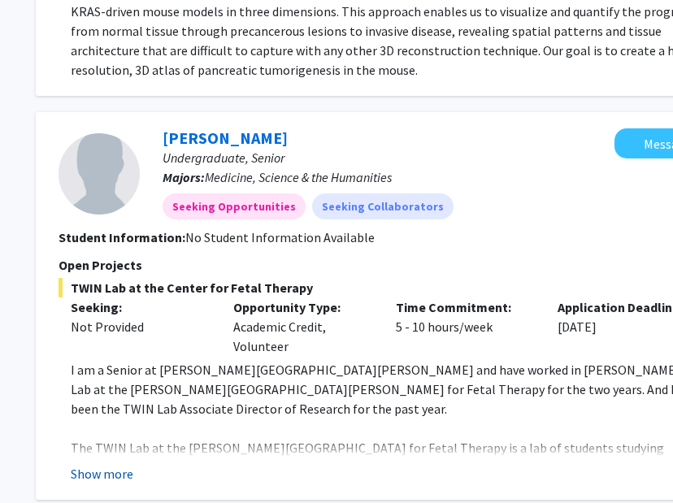
click at [111, 464] on button "Show more" at bounding box center [102, 474] width 63 height 20
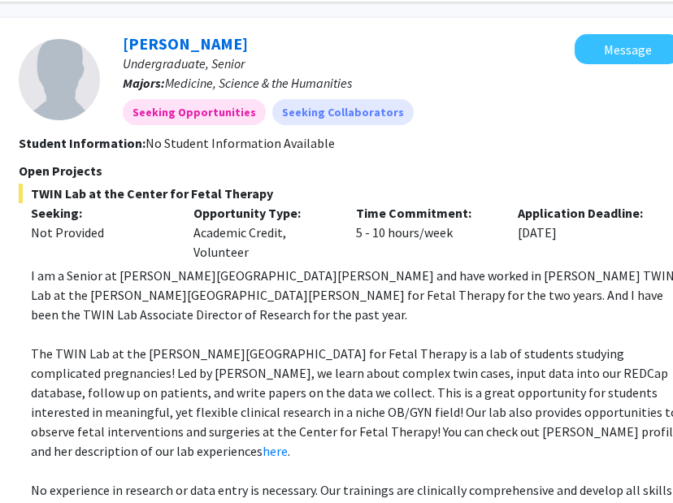
scroll to position [4245, 260]
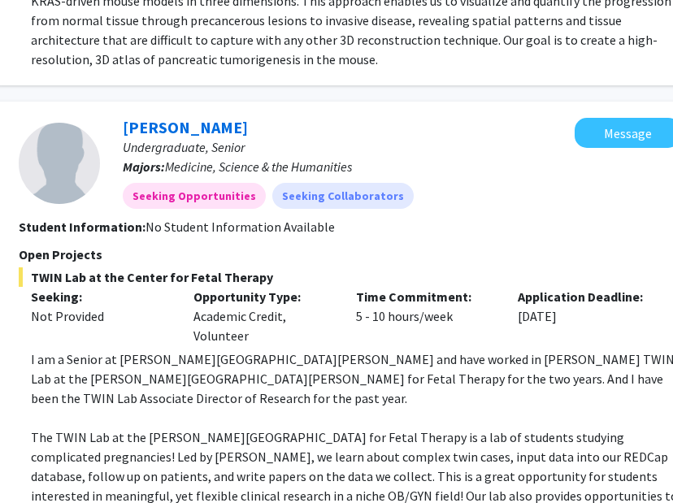
scroll to position [4163, 260]
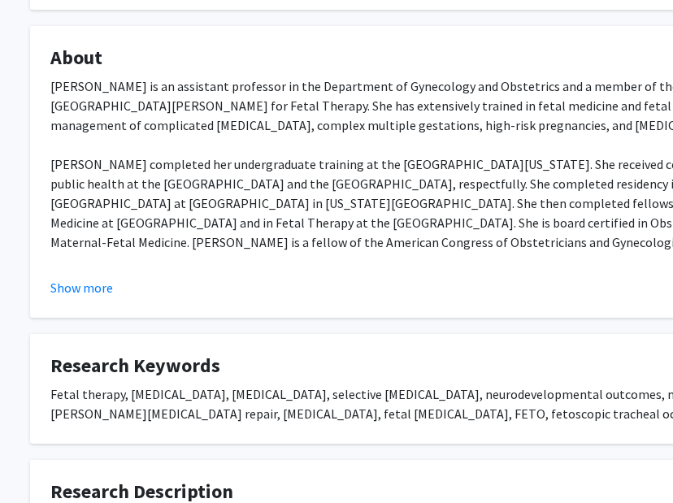
scroll to position [431, 23]
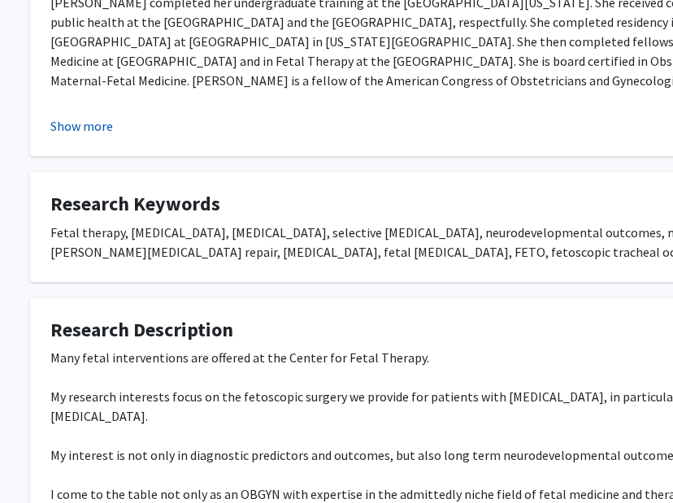
click at [72, 118] on button "Show more" at bounding box center [81, 126] width 63 height 20
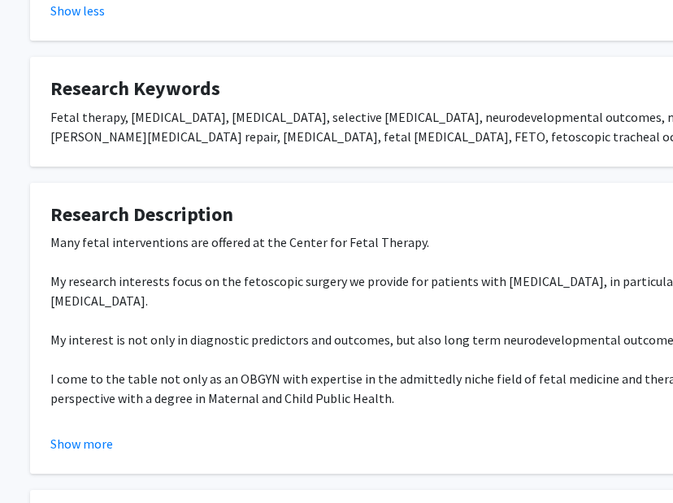
scroll to position [865, 23]
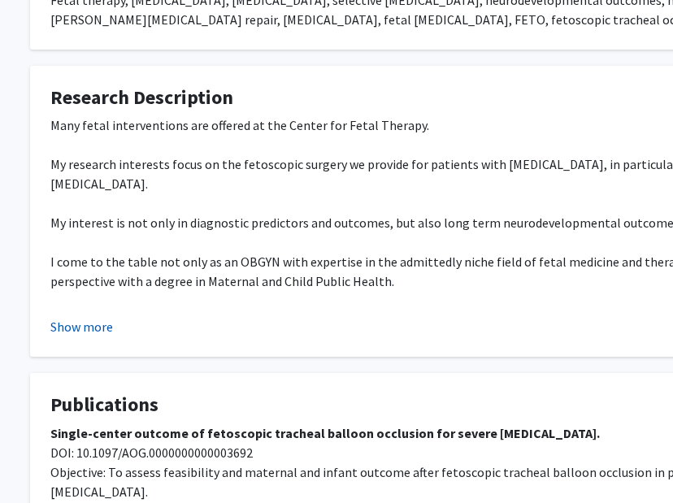
click at [81, 329] on button "Show more" at bounding box center [81, 327] width 63 height 20
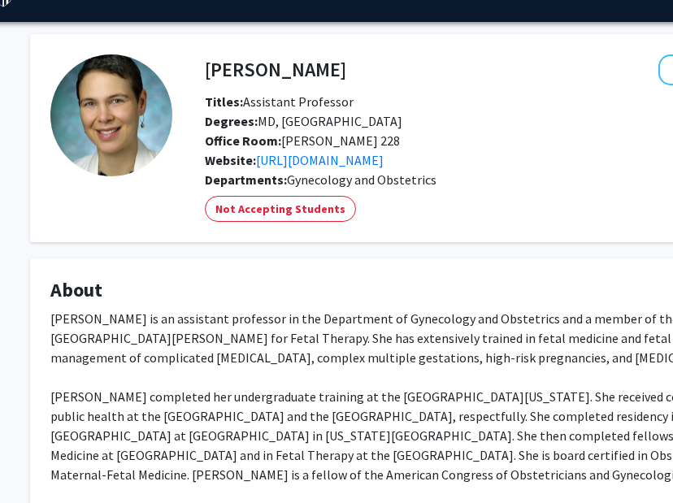
scroll to position [37, 23]
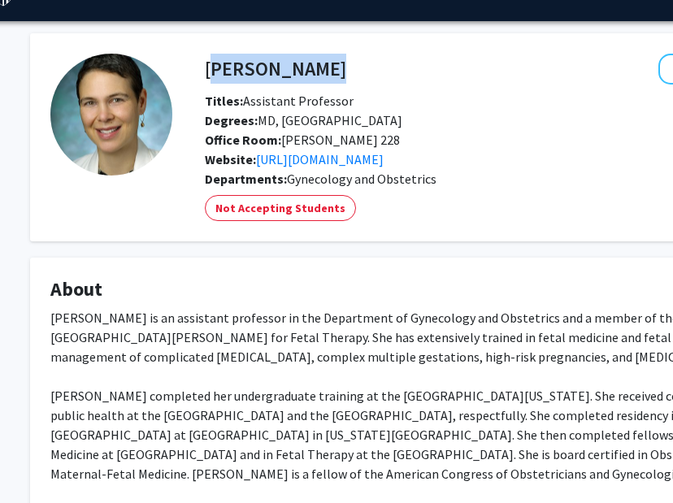
drag, startPoint x: 314, startPoint y: 70, endPoint x: 207, endPoint y: 72, distance: 106.5
click at [207, 72] on div "Mara Rosner Bookmark Compose Request" at bounding box center [542, 69] width 699 height 31
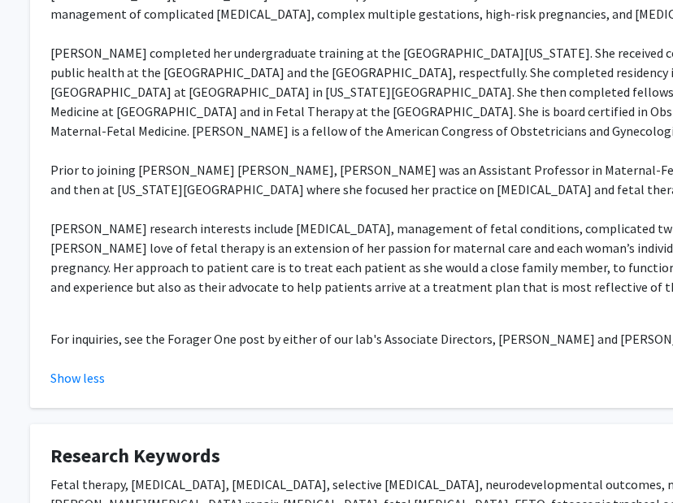
scroll to position [398, 23]
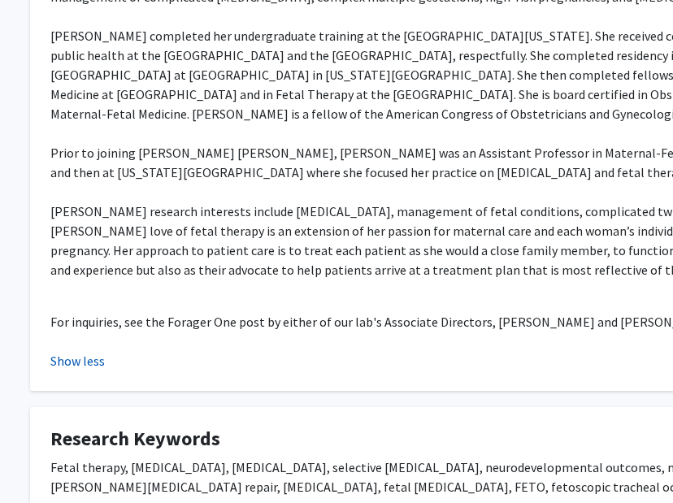
click at [82, 357] on button "Show less" at bounding box center [77, 361] width 54 height 20
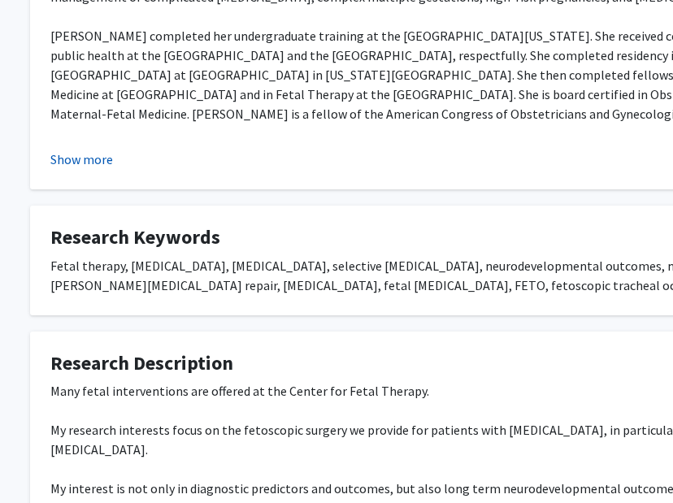
click at [88, 161] on button "Show more" at bounding box center [81, 160] width 63 height 20
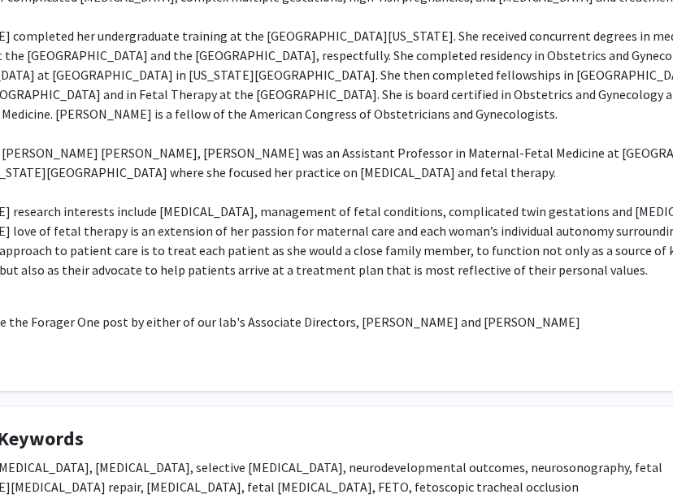
scroll to position [398, 192]
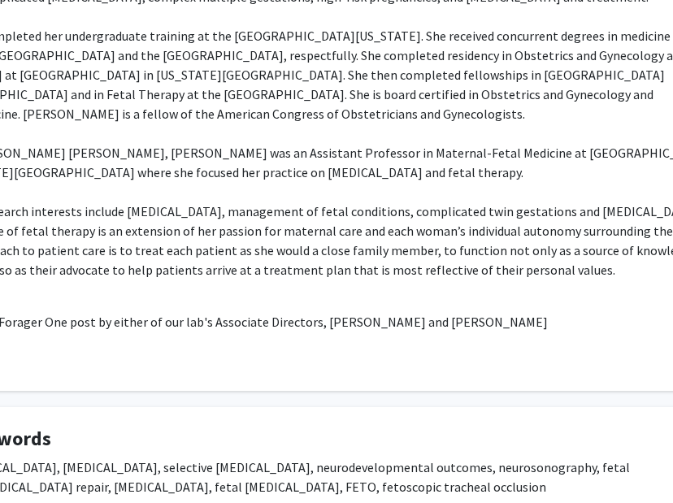
drag, startPoint x: 566, startPoint y: 328, endPoint x: 426, endPoint y: 328, distance: 139.9
click at [426, 328] on p "For inquiries, see the Forager One post by either of our lab's Associate Direct…" at bounding box center [295, 322] width 829 height 20
copy p "Mackenzie Simon-Collins"
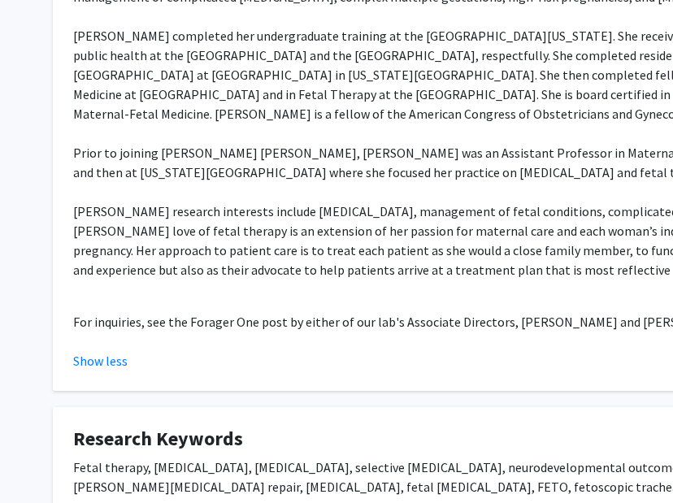
scroll to position [0, 0]
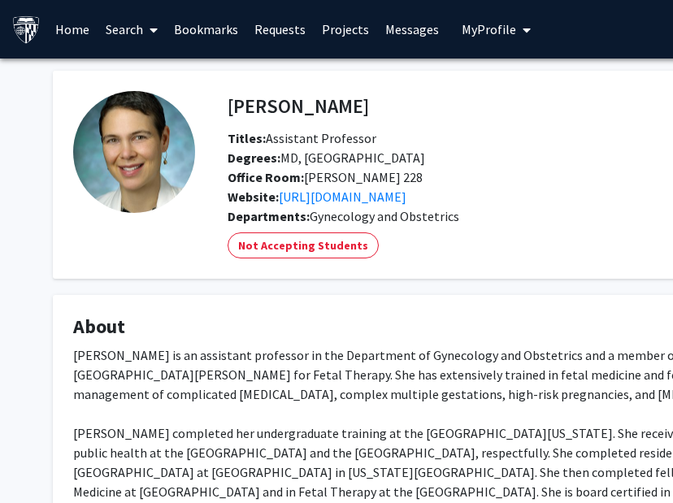
click at [147, 26] on span at bounding box center [150, 30] width 15 height 57
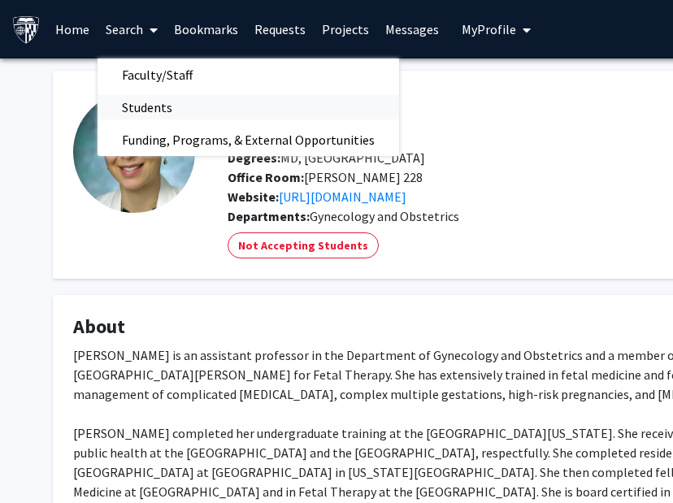
click at [168, 102] on span "Students" at bounding box center [147, 107] width 99 height 33
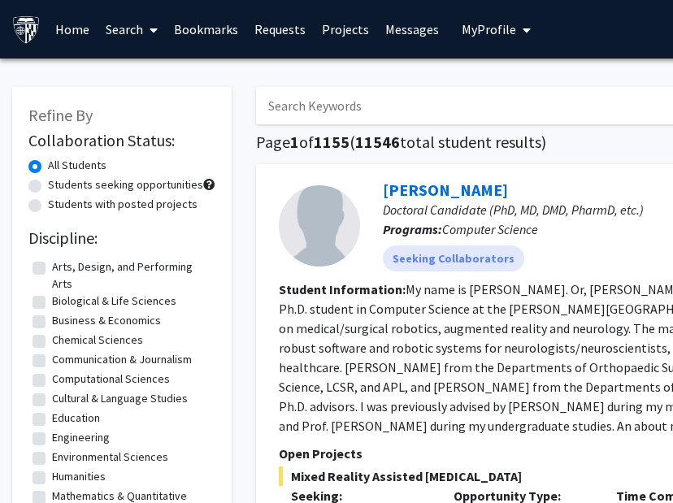
click at [299, 103] on input "Search Keywords" at bounding box center [575, 105] width 638 height 37
paste input "Mackenzie Simon-Collins"
type input "Mackenzie Simon-Collins"
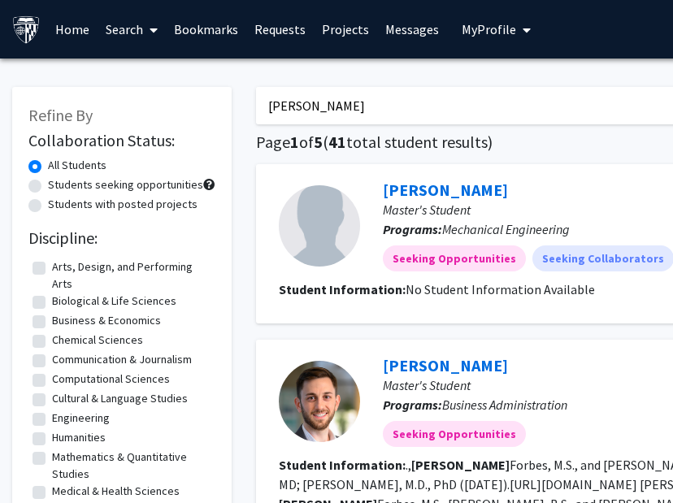
click at [150, 33] on icon at bounding box center [154, 30] width 8 height 13
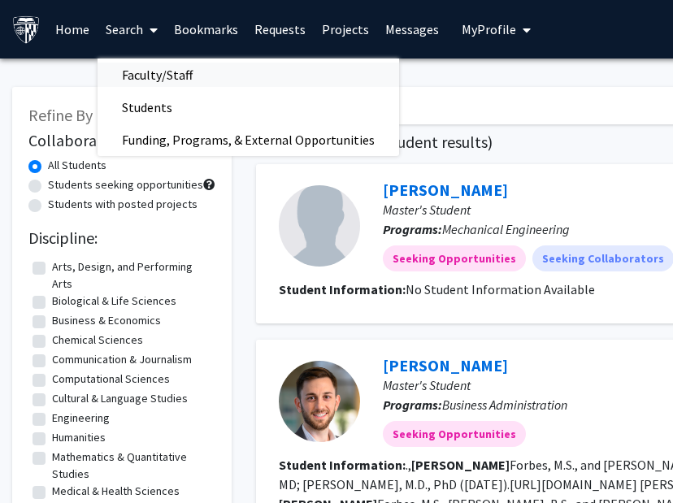
click at [155, 66] on span "Faculty/Staff" at bounding box center [158, 75] width 120 height 33
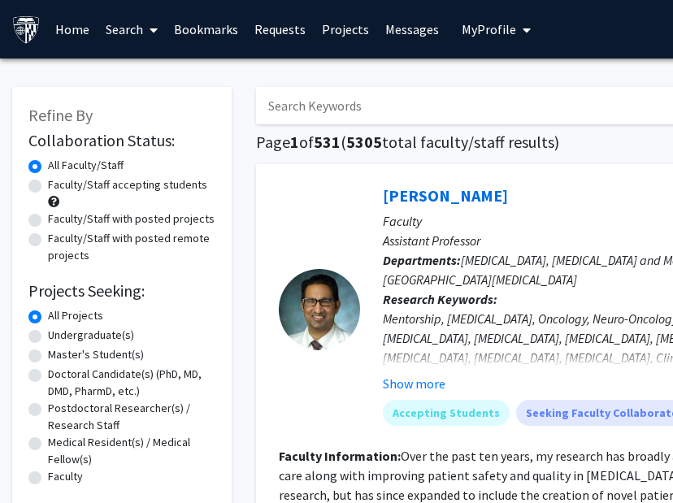
click at [294, 104] on input "Search Keywords" at bounding box center [575, 105] width 638 height 37
paste input "Mackenzie Simon-Collins"
type input "Mackenzie Simon-Collins"
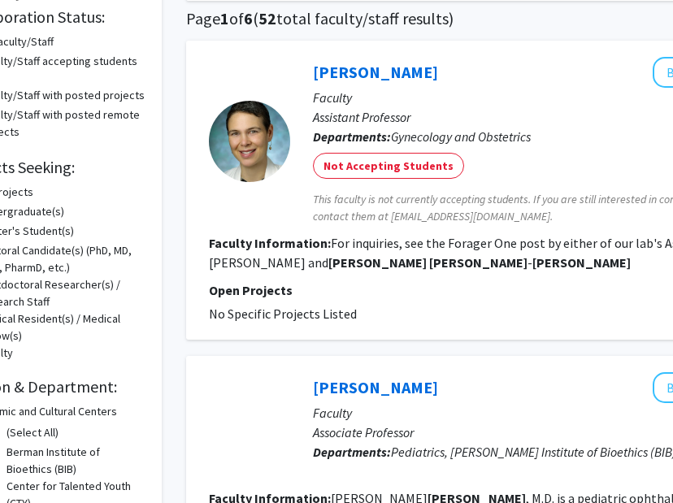
scroll to position [0, 70]
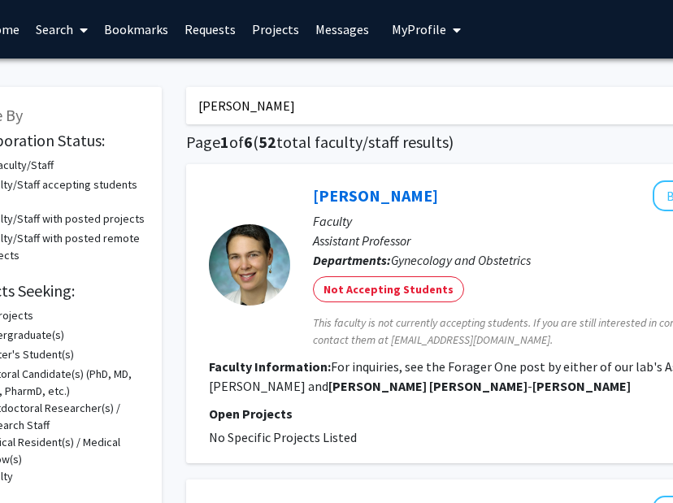
drag, startPoint x: 358, startPoint y: 107, endPoint x: 178, endPoint y: 100, distance: 179.9
type input "TWIN lab"
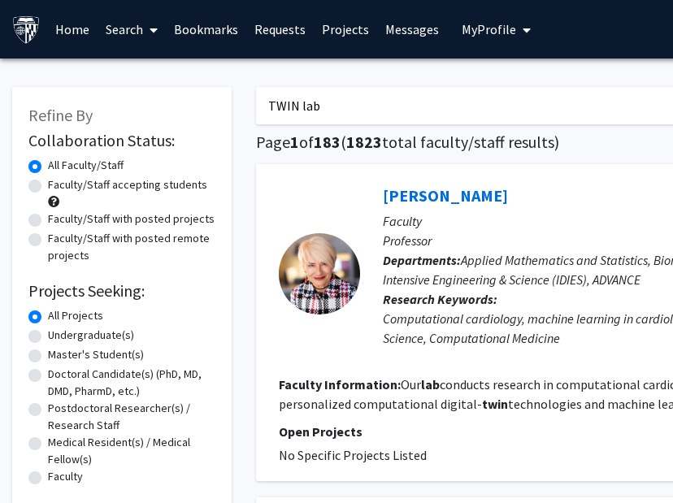
click at [146, 32] on span at bounding box center [150, 30] width 15 height 57
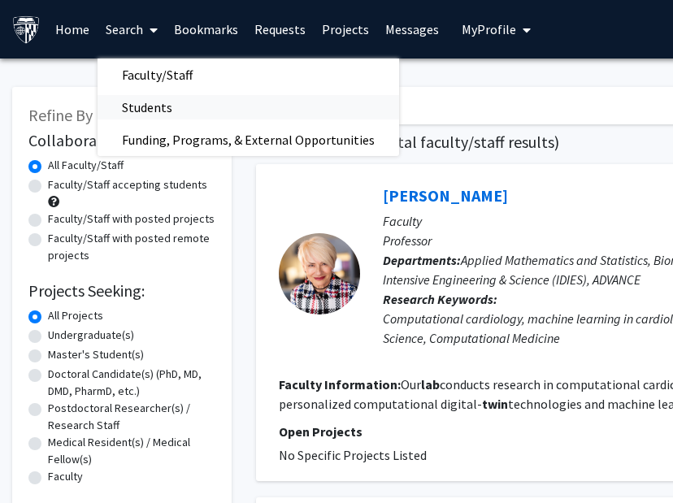
click at [152, 111] on span "Students" at bounding box center [147, 107] width 99 height 33
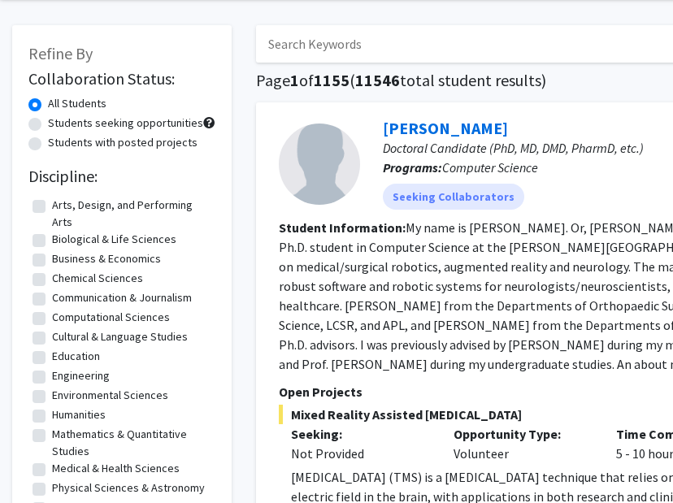
scroll to position [75, 0]
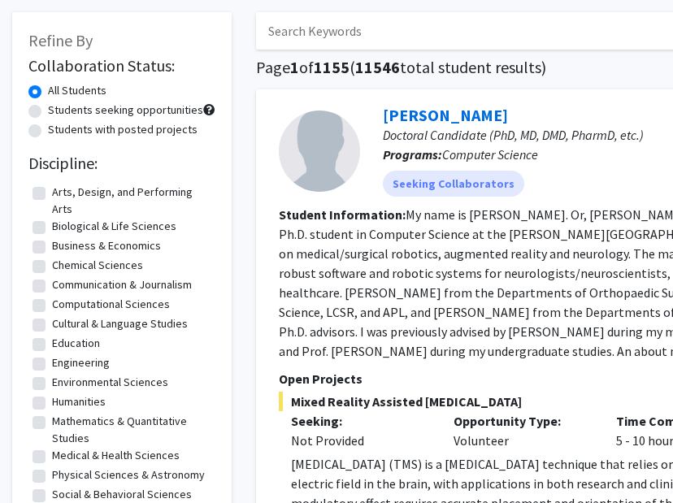
click at [344, 38] on input "Search Keywords" at bounding box center [575, 30] width 638 height 37
paste input "Mackenzie Simon-Collins"
type input "Mackenzie Simon-Collins"
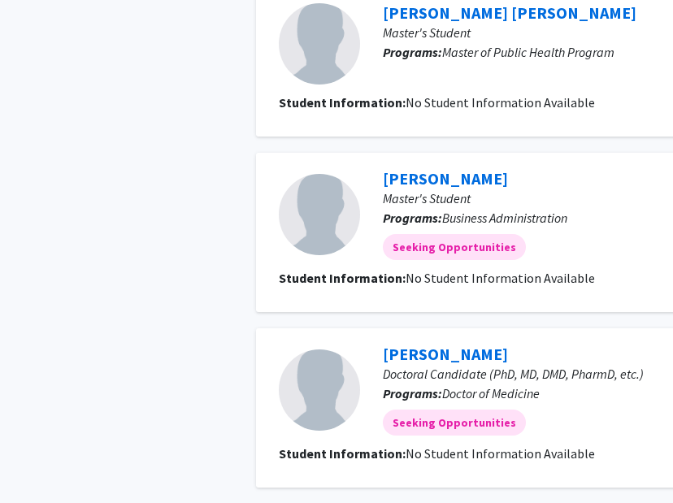
scroll to position [1571, 0]
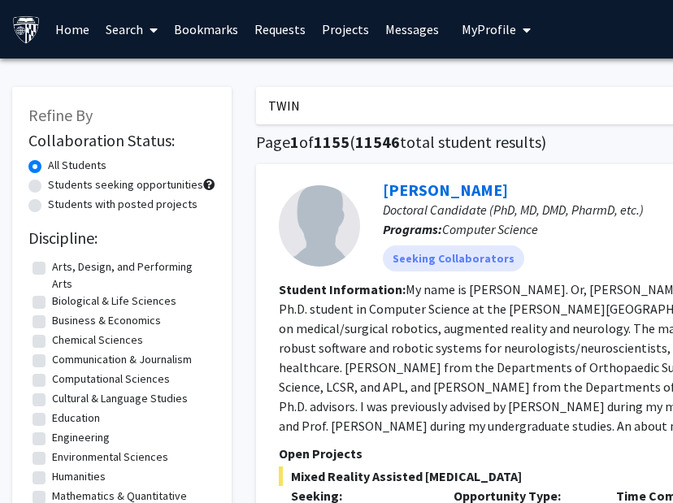
type input "TWIN"
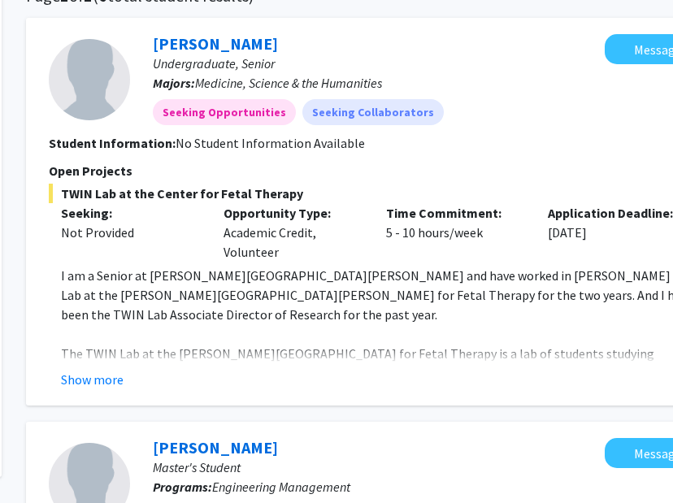
scroll to position [332, 230]
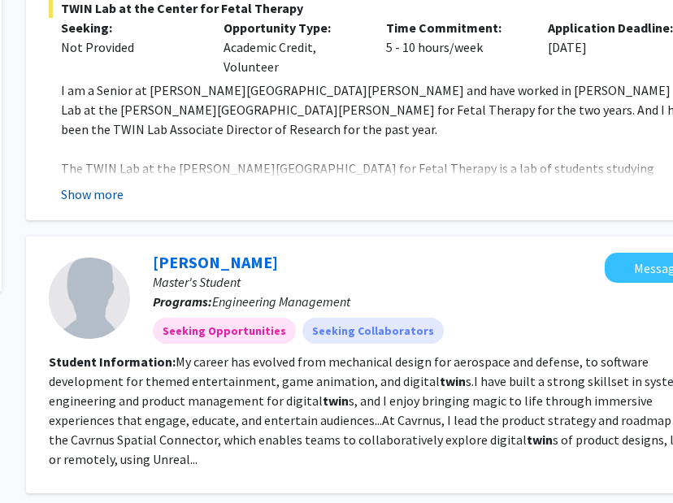
click at [83, 200] on button "Show more" at bounding box center [92, 195] width 63 height 20
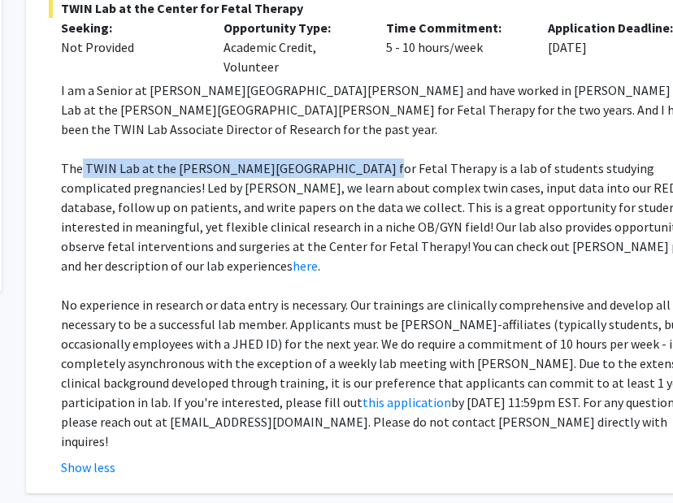
drag, startPoint x: 80, startPoint y: 149, endPoint x: 348, endPoint y: 147, distance: 268.3
click at [348, 159] on p "The TWIN Lab at the Hopkins Center for Fetal Therapy is a lab of students study…" at bounding box center [386, 217] width 650 height 117
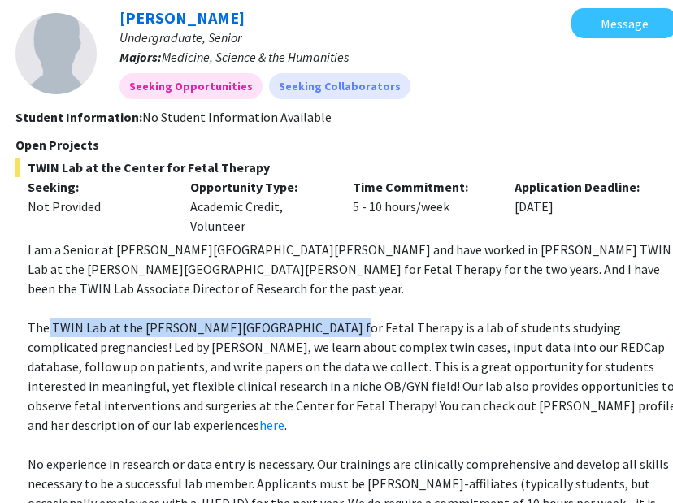
scroll to position [172, 264]
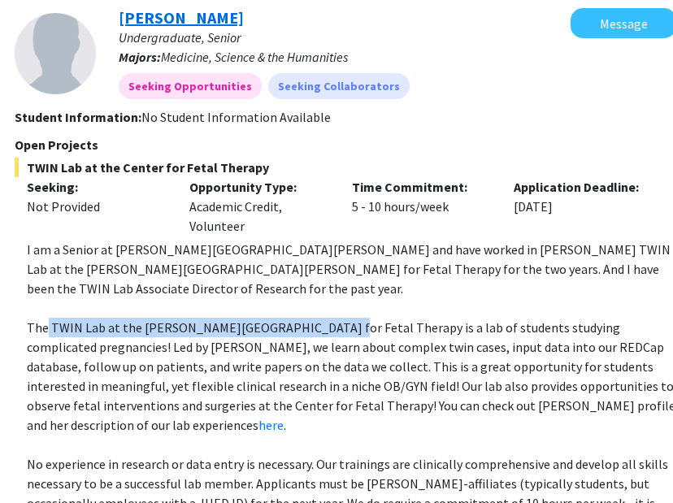
click at [194, 20] on link "Christina Rivera" at bounding box center [181, 17] width 125 height 20
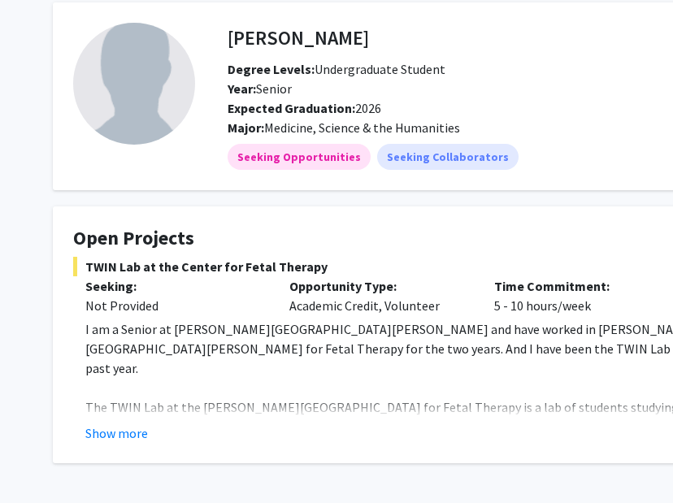
scroll to position [130, 0]
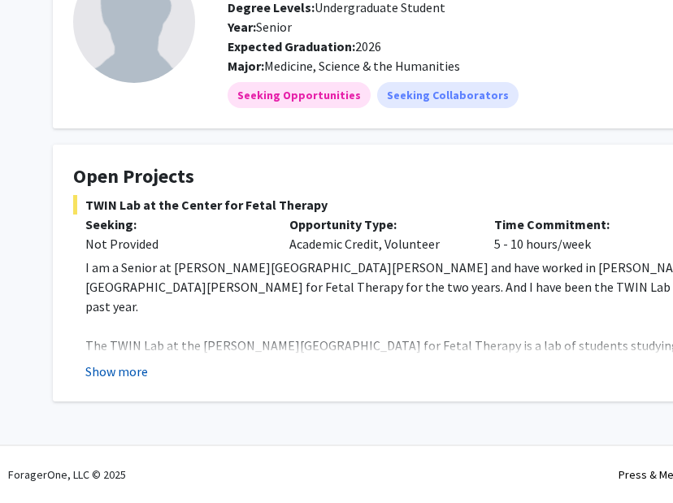
click at [116, 368] on button "Show more" at bounding box center [116, 372] width 63 height 20
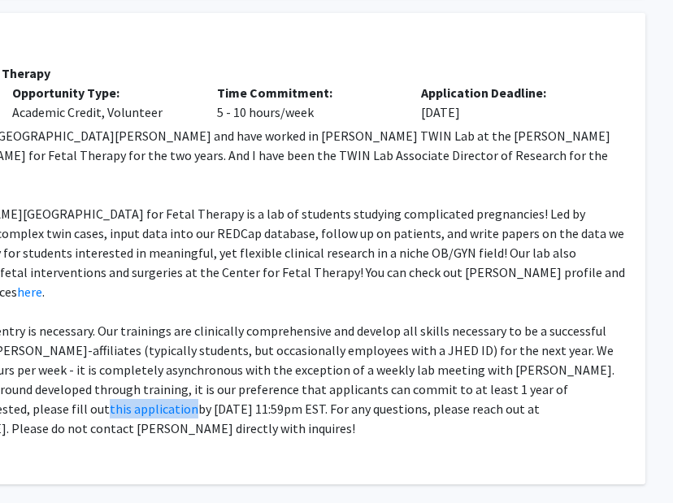
scroll to position [262, 281]
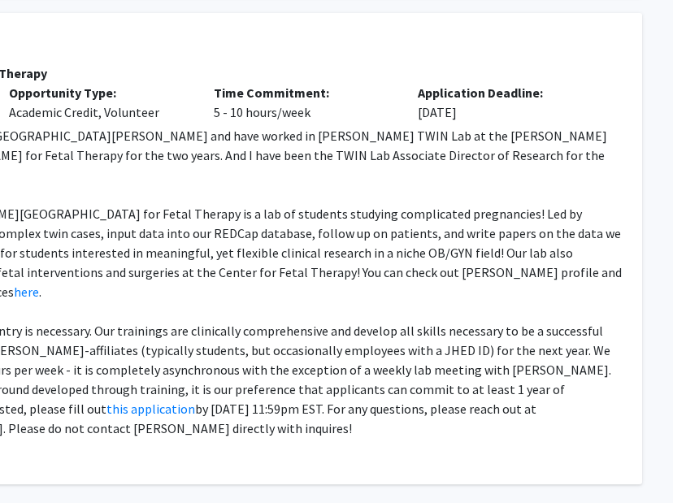
click at [524, 358] on p "No experience in research or data entry is necessary. Our trainings are clinica…" at bounding box center [213, 379] width 817 height 117
drag, startPoint x: 545, startPoint y: 369, endPoint x: 459, endPoint y: 372, distance: 86.2
click at [459, 372] on p "No experience in research or data entry is necessary. Our trainings are clinica…" at bounding box center [213, 379] width 817 height 117
copy p "criver31@jh.edu"
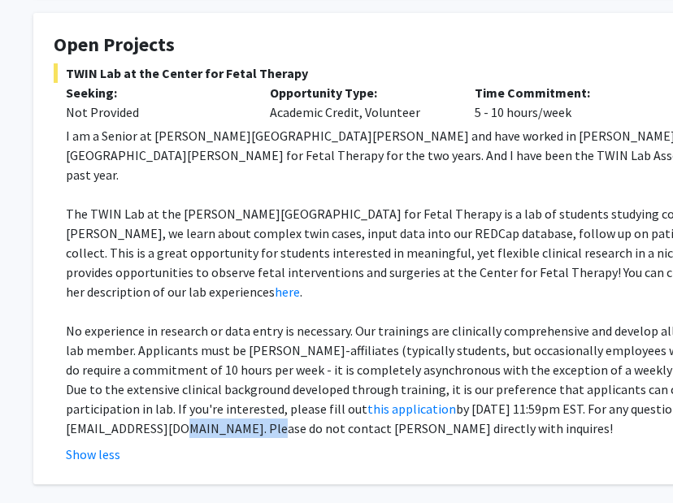
scroll to position [262, 22]
